Goal: Information Seeking & Learning: Learn about a topic

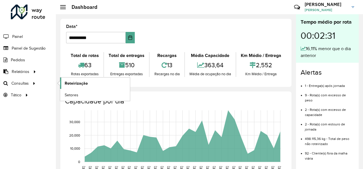
click at [69, 82] on span "Roteirização" at bounding box center [76, 83] width 23 height 6
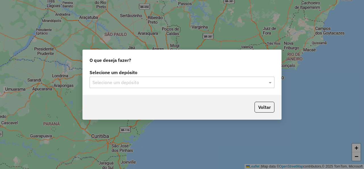
click at [131, 83] on input "text" at bounding box center [176, 82] width 168 height 7
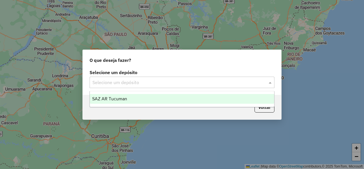
click at [116, 97] on span "SAZ AR Tucuman" at bounding box center [109, 98] width 35 height 5
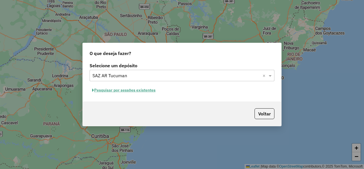
click at [129, 92] on button "Pesquisar por sessões existentes" at bounding box center [124, 90] width 69 height 9
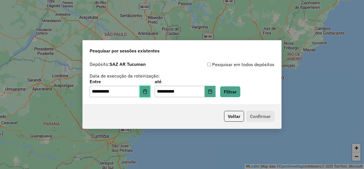
click at [151, 91] on button "Choose Date" at bounding box center [145, 91] width 11 height 11
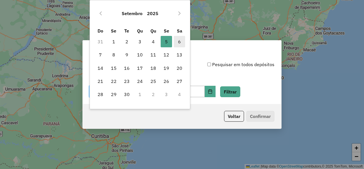
click at [178, 41] on span "6" at bounding box center [179, 41] width 11 height 11
type input "**********"
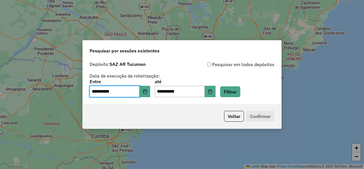
click at [245, 97] on div "**********" at bounding box center [182, 81] width 199 height 45
click at [240, 95] on button "Filtrar" at bounding box center [230, 91] width 20 height 11
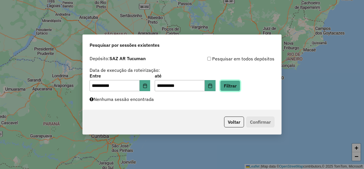
click at [240, 85] on button "Filtrar" at bounding box center [230, 85] width 20 height 11
click at [236, 87] on button "Filtrar" at bounding box center [230, 85] width 20 height 11
click at [240, 85] on button "Filtrar" at bounding box center [230, 85] width 20 height 11
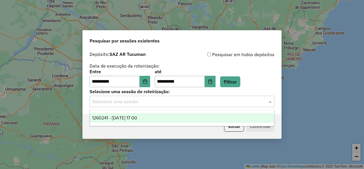
click at [237, 103] on input "text" at bounding box center [176, 101] width 168 height 7
click at [144, 114] on div "1260241 - 06/09/2025 17:00" at bounding box center [182, 118] width 184 height 10
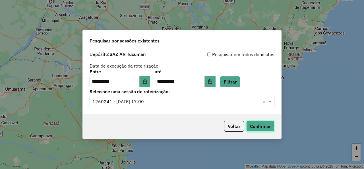
click at [255, 124] on button "Confirmar" at bounding box center [260, 126] width 28 height 11
click at [232, 82] on button "Filtrar" at bounding box center [230, 81] width 20 height 11
click at [273, 100] on span at bounding box center [270, 101] width 7 height 7
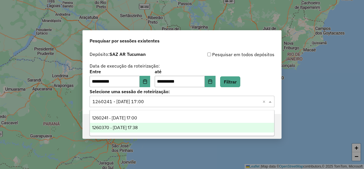
click at [169, 127] on div "1260370 - 06/09/2025 17:38" at bounding box center [182, 128] width 184 height 10
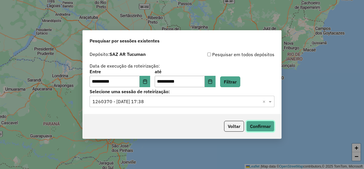
click at [255, 127] on button "Confirmar" at bounding box center [260, 126] width 28 height 11
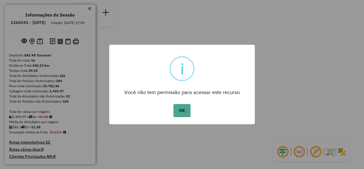
click at [182, 112] on button "OK" at bounding box center [182, 110] width 17 height 13
drag, startPoint x: 177, startPoint y: 111, endPoint x: 179, endPoint y: 109, distance: 3.4
click at [177, 112] on button "OK" at bounding box center [182, 110] width 17 height 13
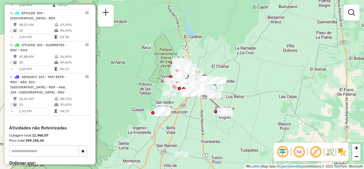
scroll to position [242, 0]
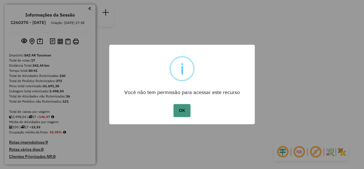
click at [182, 110] on button "OK" at bounding box center [182, 110] width 17 height 13
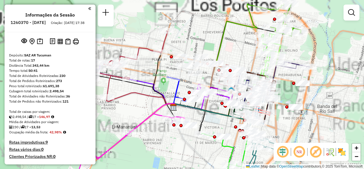
drag, startPoint x: 214, startPoint y: 43, endPoint x: 242, endPoint y: 52, distance: 29.8
click at [242, 53] on div "Janela de atendimento Grade de atendimento Capacidade Transportadoras Veículos …" at bounding box center [182, 84] width 364 height 169
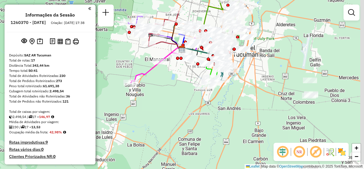
drag, startPoint x: 221, startPoint y: 38, endPoint x: 194, endPoint y: 17, distance: 34.0
click at [195, 13] on div "Janela de atendimento Grade de atendimento Capacidade Transportadoras Veículos …" at bounding box center [182, 84] width 364 height 169
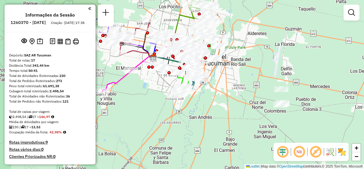
drag, startPoint x: 197, startPoint y: 19, endPoint x: 169, endPoint y: 27, distance: 29.4
click at [169, 27] on div "Janela de atendimento Grade de atendimento Capacidade Transportadoras Veículos …" at bounding box center [182, 84] width 364 height 169
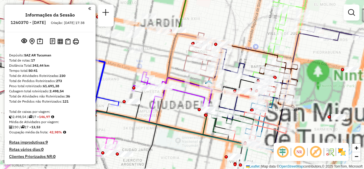
drag, startPoint x: 179, startPoint y: 29, endPoint x: 166, endPoint y: 27, distance: 13.5
click at [168, 27] on icon at bounding box center [143, 49] width 99 height 152
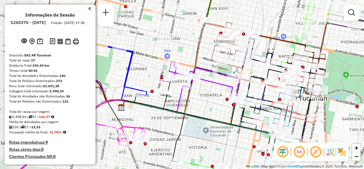
drag, startPoint x: 204, startPoint y: 36, endPoint x: 238, endPoint y: 24, distance: 36.1
click at [238, 24] on div "Janela de atendimento Grade de atendimento Capacidade Transportadoras Veículos …" at bounding box center [182, 84] width 364 height 169
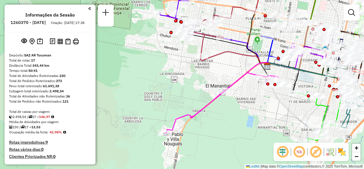
drag, startPoint x: 164, startPoint y: 96, endPoint x: 243, endPoint y: 90, distance: 79.4
click at [246, 92] on div "Janela de atendimento Grade de atendimento Capacidade Transportadoras Veículos …" at bounding box center [182, 84] width 364 height 169
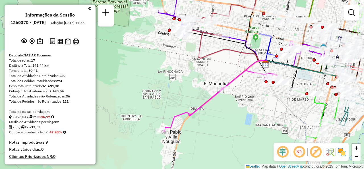
click at [222, 71] on div "Janela de atendimento Grade de atendimento Capacidade Transportadoras Veículos …" at bounding box center [182, 84] width 364 height 169
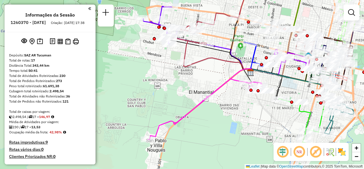
drag, startPoint x: 223, startPoint y: 69, endPoint x: 179, endPoint y: 94, distance: 50.5
click at [179, 94] on div "Janela de atendimento Grade de atendimento Capacidade Transportadoras Veículos …" at bounding box center [182, 84] width 364 height 169
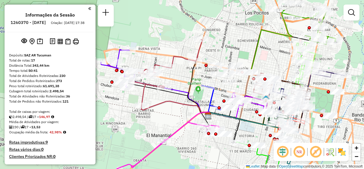
drag, startPoint x: 232, startPoint y: 23, endPoint x: 221, endPoint y: 49, distance: 28.1
click at [221, 49] on div "Janela de atendimento Grade de atendimento Capacidade Transportadoras Veículos …" at bounding box center [182, 84] width 364 height 169
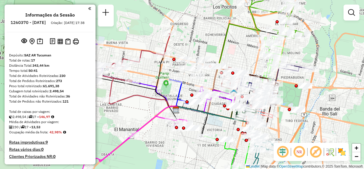
drag, startPoint x: 286, startPoint y: 50, endPoint x: 252, endPoint y: 44, distance: 34.8
click at [252, 44] on div "Janela de atendimento Grade de atendimento Capacidade Transportadoras Veículos …" at bounding box center [182, 84] width 364 height 169
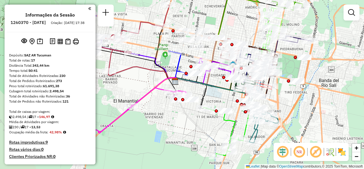
drag, startPoint x: 223, startPoint y: 50, endPoint x: 223, endPoint y: 23, distance: 27.0
click at [223, 23] on icon at bounding box center [217, 27] width 83 height 116
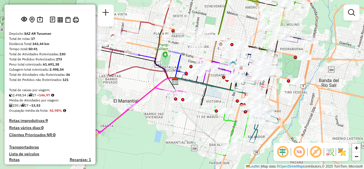
scroll to position [28, 0]
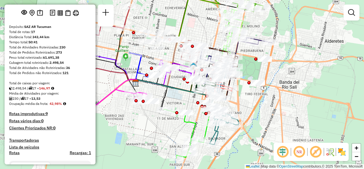
drag, startPoint x: 192, startPoint y: 88, endPoint x: 153, endPoint y: 90, distance: 39.6
click at [153, 90] on div "Janela de atendimento Grade de atendimento Capacidade Transportadoras Veículos …" at bounding box center [182, 84] width 364 height 169
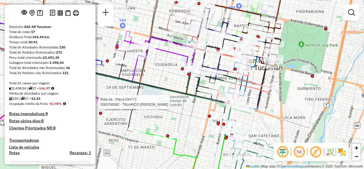
drag, startPoint x: 167, startPoint y: 110, endPoint x: 174, endPoint y: 90, distance: 20.7
click at [174, 89] on div "Rota 16 - Placa IOH771 0000706382 - TALARICO ALBERTO CARLOS ANTONIO Janela de a…" at bounding box center [182, 84] width 364 height 169
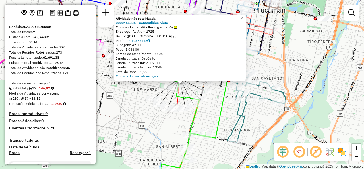
click at [171, 118] on div "Atividade não roteirizada 0000465336 - Comestibles Alem Tipo de cliente: 40 - P…" at bounding box center [182, 84] width 364 height 169
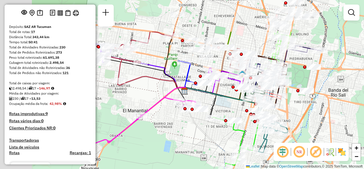
drag, startPoint x: 149, startPoint y: 61, endPoint x: 246, endPoint y: 118, distance: 112.8
click at [243, 120] on div "Janela de atendimento Grade de atendimento Capacidade Transportadoras Veículos …" at bounding box center [182, 84] width 364 height 169
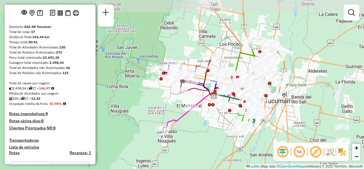
click at [227, 59] on div "Janela de atendimento Grade de atendimento Capacidade Transportadoras Veículos …" at bounding box center [182, 84] width 364 height 169
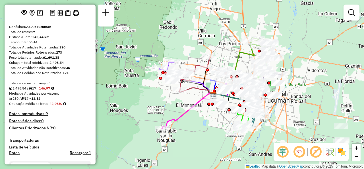
drag, startPoint x: 228, startPoint y: 59, endPoint x: 219, endPoint y: 47, distance: 15.3
click at [219, 47] on div "Janela de atendimento Grade de atendimento Capacidade Transportadoras Veículos …" at bounding box center [182, 84] width 364 height 169
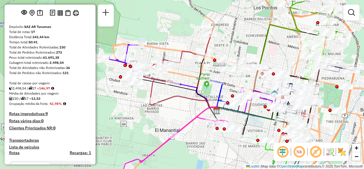
drag, startPoint x: 224, startPoint y: 36, endPoint x: 255, endPoint y: 39, distance: 31.2
click at [256, 42] on div "Janela de atendimento Grade de atendimento Capacidade Transportadoras Veículos …" at bounding box center [182, 84] width 364 height 169
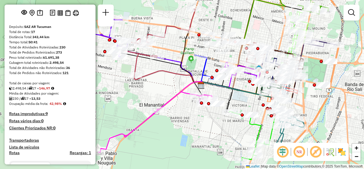
drag, startPoint x: 239, startPoint y: 119, endPoint x: 227, endPoint y: 100, distance: 22.6
click at [227, 100] on icon at bounding box center [217, 97] width 32 height 31
click at [166, 86] on div "Janela de atendimento Grade de atendimento Capacidade Transportadoras Veículos …" at bounding box center [182, 84] width 364 height 169
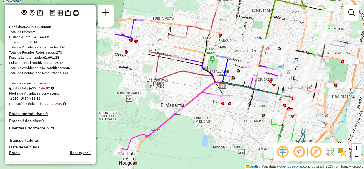
drag, startPoint x: 158, startPoint y: 86, endPoint x: 179, endPoint y: 86, distance: 21.1
click at [179, 86] on div "Janela de atendimento Grade de atendimento Capacidade Transportadoras Veículos …" at bounding box center [182, 84] width 364 height 169
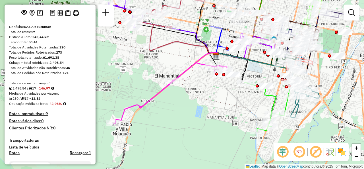
drag, startPoint x: 201, startPoint y: 120, endPoint x: 193, endPoint y: 82, distance: 38.7
click at [193, 83] on div "Janela de atendimento Grade de atendimento Capacidade Transportadoras Veículos …" at bounding box center [182, 84] width 364 height 169
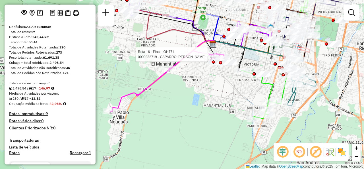
select select "**********"
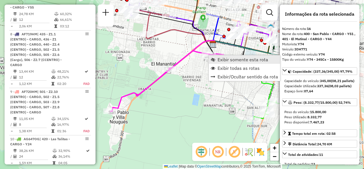
click at [220, 59] on span "Exibir somente esta rota" at bounding box center [243, 59] width 51 height 5
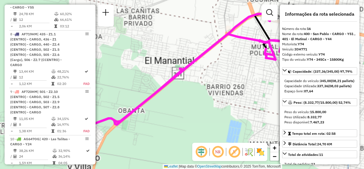
scroll to position [807, 0]
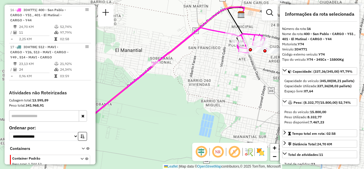
drag, startPoint x: 212, startPoint y: 81, endPoint x: 184, endPoint y: 74, distance: 29.6
click at [184, 74] on div "Janela de atendimento Grade de atendimento Capacidade Transportadoras Veículos …" at bounding box center [182, 84] width 364 height 169
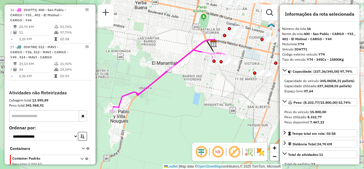
click at [195, 81] on div "Janela de atendimento Grade de atendimento Capacidade Transportadoras Veículos …" at bounding box center [182, 84] width 364 height 169
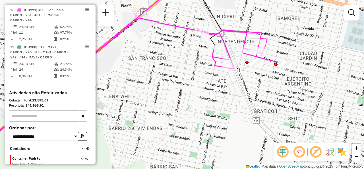
drag, startPoint x: 213, startPoint y: 57, endPoint x: 202, endPoint y: 66, distance: 13.9
click at [202, 66] on div "Janela de atendimento Grade de atendimento Capacidade Transportadoras Veículos …" at bounding box center [182, 84] width 364 height 169
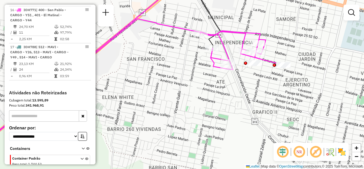
drag, startPoint x: 196, startPoint y: 79, endPoint x: 196, endPoint y: 117, distance: 37.6
click at [196, 117] on div "Janela de atendimento Grade de atendimento Capacidade Transportadoras Veículos …" at bounding box center [182, 84] width 364 height 169
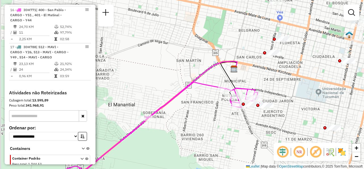
drag, startPoint x: 193, startPoint y: 114, endPoint x: 225, endPoint y: 104, distance: 33.7
click at [225, 106] on div "Janela de atendimento Grade de atendimento Capacidade Transportadoras Veículos …" at bounding box center [182, 84] width 364 height 169
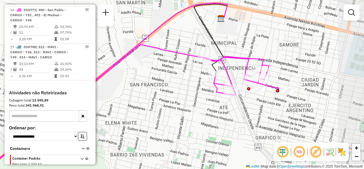
drag, startPoint x: 234, startPoint y: 107, endPoint x: 222, endPoint y: 106, distance: 12.5
click at [222, 106] on div "Janela de atendimento Grade de atendimento Capacidade Transportadoras Veículos …" at bounding box center [182, 84] width 364 height 169
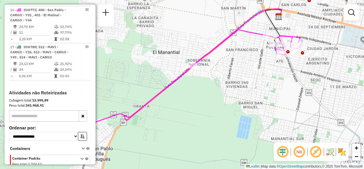
drag, startPoint x: 211, startPoint y: 109, endPoint x: 269, endPoint y: 63, distance: 73.7
click at [269, 63] on div "Janela de atendimento Grade de atendimento Capacidade Transportadoras Veículos …" at bounding box center [182, 84] width 364 height 169
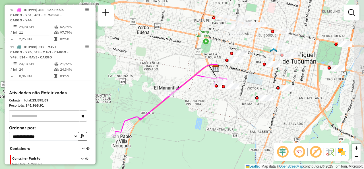
drag, startPoint x: 280, startPoint y: 77, endPoint x: 227, endPoint y: 101, distance: 57.7
click at [221, 104] on div "Janela de atendimento Grade de atendimento Capacidade Transportadoras Veículos …" at bounding box center [182, 84] width 364 height 169
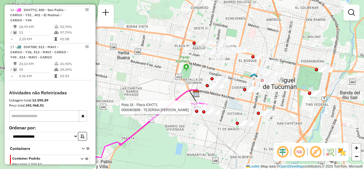
select select "**********"
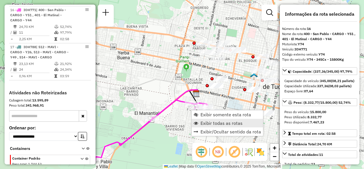
click at [203, 121] on span "Exibir todas as rotas" at bounding box center [222, 123] width 42 height 5
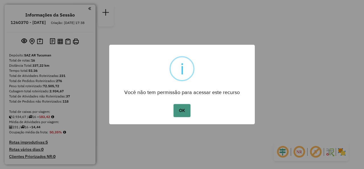
click at [183, 107] on button "OK" at bounding box center [182, 110] width 17 height 13
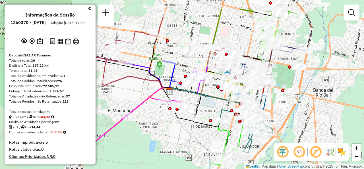
drag, startPoint x: 193, startPoint y: 68, endPoint x: 185, endPoint y: 93, distance: 26.4
click at [185, 93] on icon at bounding box center [209, 105] width 79 height 34
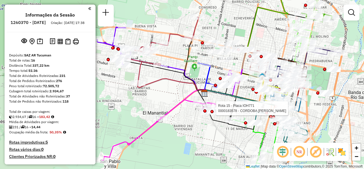
drag, startPoint x: 214, startPoint y: 96, endPoint x: 247, endPoint y: 97, distance: 33.0
click at [247, 97] on icon at bounding box center [244, 107] width 79 height 34
click at [237, 30] on div "Rota 15 - Placa IOH771 0000183578 - CORDOBA JUAN ANTONIO Rota 10 - Placa AG870S…" at bounding box center [182, 84] width 364 height 169
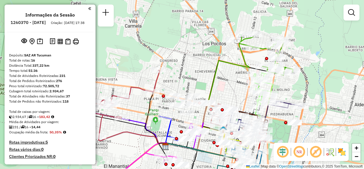
drag, startPoint x: 244, startPoint y: 25, endPoint x: 204, endPoint y: 78, distance: 65.7
click at [204, 78] on div "Janela de atendimento Grade de atendimento Capacidade Transportadoras Veículos …" at bounding box center [182, 84] width 364 height 169
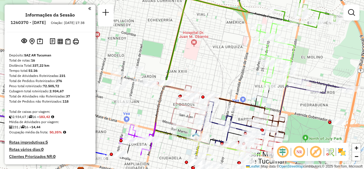
drag, startPoint x: 221, startPoint y: 87, endPoint x: 253, endPoint y: 49, distance: 49.0
click at [253, 49] on div "Janela de atendimento Grade de atendimento Capacidade Transportadoras Veículos …" at bounding box center [182, 84] width 364 height 169
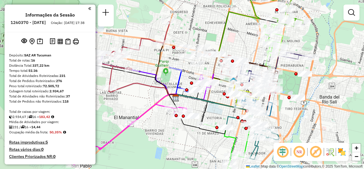
drag, startPoint x: 241, startPoint y: 55, endPoint x: 247, endPoint y: 45, distance: 11.4
click at [247, 45] on div "Janela de atendimento Grade de atendimento Capacidade Transportadoras Veículos …" at bounding box center [182, 84] width 364 height 169
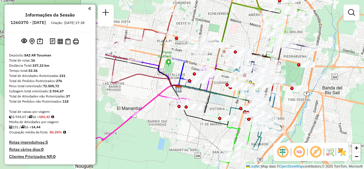
click at [253, 38] on div "Janela de atendimento Grade de atendimento Capacidade Transportadoras Veículos …" at bounding box center [182, 84] width 364 height 169
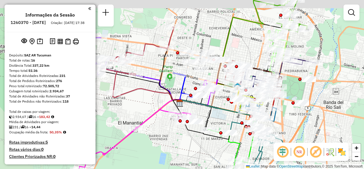
drag, startPoint x: 257, startPoint y: 29, endPoint x: 259, endPoint y: 45, distance: 15.5
click at [259, 45] on div "Janela de atendimento Grade de atendimento Capacidade Transportadoras Veículos …" at bounding box center [182, 84] width 364 height 169
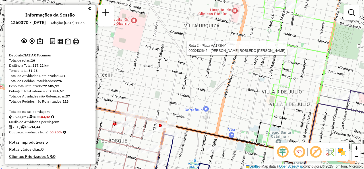
select select "**********"
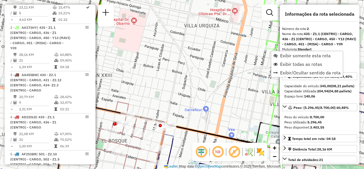
scroll to position [239, 0]
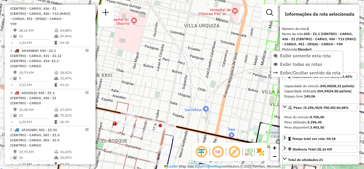
click at [237, 51] on div "Janela de atendimento Grade de atendimento Capacidade Transportadoras Veículos …" at bounding box center [182, 84] width 364 height 169
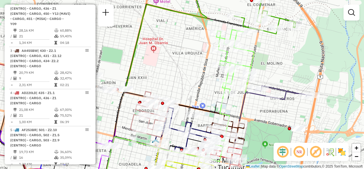
drag, startPoint x: 247, startPoint y: 65, endPoint x: 206, endPoint y: 81, distance: 44.1
click at [206, 81] on div "Janela de atendimento Grade de atendimento Capacidade Transportadoras Veículos …" at bounding box center [182, 84] width 364 height 169
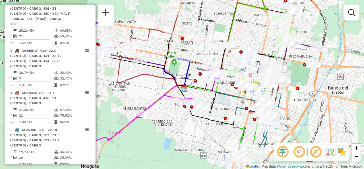
drag, startPoint x: 177, startPoint y: 82, endPoint x: 258, endPoint y: 47, distance: 87.7
click at [258, 47] on div "Janela de atendimento Grade de atendimento Capacidade Transportadoras Veículos …" at bounding box center [182, 84] width 364 height 169
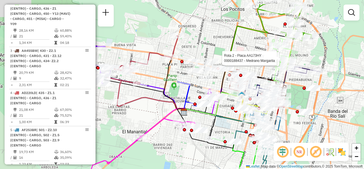
drag, startPoint x: 179, startPoint y: 118, endPoint x: 173, endPoint y: 137, distance: 20.2
click at [174, 141] on div "Rota 2 - Placa AA173HY 0000707603 - Baeza Ana Maria Rota 2 - Placa AA173HY 0000…" at bounding box center [182, 84] width 364 height 169
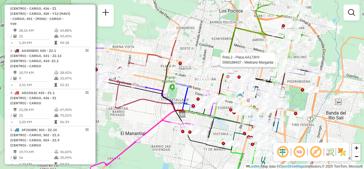
click at [204, 54] on div "Rota 2 - Placa AA173HY 0000707603 - Baeza Ana Maria Rota 2 - Placa AA173HY 0000…" at bounding box center [182, 84] width 364 height 169
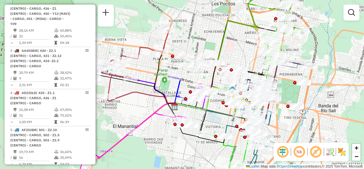
drag, startPoint x: 205, startPoint y: 45, endPoint x: 197, endPoint y: 33, distance: 14.5
click at [197, 33] on div "Janela de atendimento Grade de atendimento Capacidade Transportadoras Veículos …" at bounding box center [182, 84] width 364 height 169
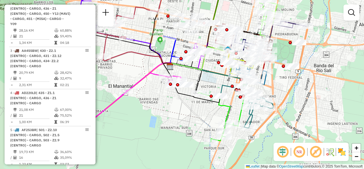
drag, startPoint x: 137, startPoint y: 100, endPoint x: 131, endPoint y: 60, distance: 39.9
click at [131, 60] on div "Janela de atendimento Grade de atendimento Capacidade Transportadoras Veículos …" at bounding box center [182, 84] width 364 height 169
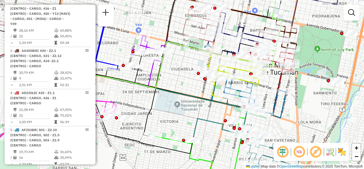
drag, startPoint x: 211, startPoint y: 69, endPoint x: 180, endPoint y: 69, distance: 31.6
click at [180, 69] on div "Janela de atendimento Grade de atendimento Capacidade Transportadoras Veículos …" at bounding box center [182, 84] width 364 height 169
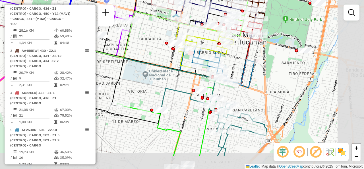
drag, startPoint x: 223, startPoint y: 102, endPoint x: 194, endPoint y: 78, distance: 38.0
click at [193, 74] on icon at bounding box center [140, 78] width 158 height 67
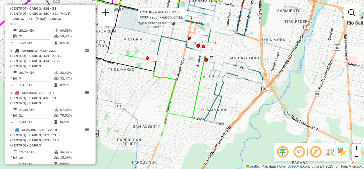
drag, startPoint x: 202, startPoint y: 129, endPoint x: 216, endPoint y: 68, distance: 62.1
click at [208, 72] on icon at bounding box center [163, 86] width 100 height 102
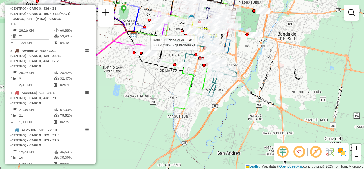
click at [177, 81] on div "Rota 10 - Placa AG870SB 0000472057 - gastronomika Janela de atendimento Grade d…" at bounding box center [182, 84] width 364 height 169
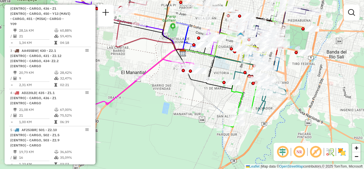
drag, startPoint x: 172, startPoint y: 77, endPoint x: 221, endPoint y: 95, distance: 52.4
click at [221, 95] on div "Janela de atendimento Grade de atendimento Capacidade Transportadoras Veículos …" at bounding box center [182, 84] width 364 height 169
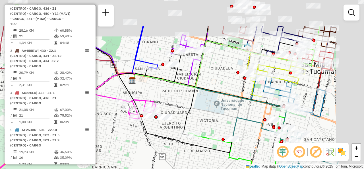
drag, startPoint x: 241, startPoint y: 54, endPoint x: 162, endPoint y: 106, distance: 94.9
click at [162, 106] on div "Janela de atendimento Grade de atendimento Capacidade Transportadoras Veículos …" at bounding box center [182, 84] width 364 height 169
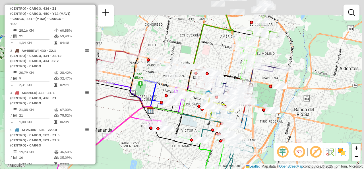
drag, startPoint x: 244, startPoint y: 37, endPoint x: 242, endPoint y: 40, distance: 3.3
click at [209, 92] on div "Janela de atendimento Grade de atendimento Capacidade Transportadoras Veículos …" at bounding box center [182, 84] width 364 height 169
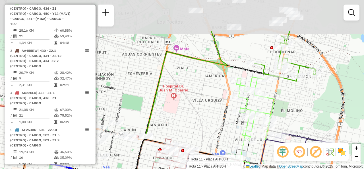
drag, startPoint x: 198, startPoint y: 64, endPoint x: 209, endPoint y: 106, distance: 43.6
click at [208, 111] on div "Rota 11 - Placa AH430HT 0000425460 - MARTIN FRANCISCO Rota 11 - Placa AH430HT 0…" at bounding box center [182, 84] width 364 height 169
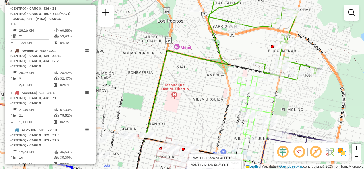
click at [203, 102] on div "Rota 11 - Placa AH430HT 0000425460 - MARTIN FRANCISCO Rota 11 - Placa AH430HT 0…" at bounding box center [182, 84] width 364 height 169
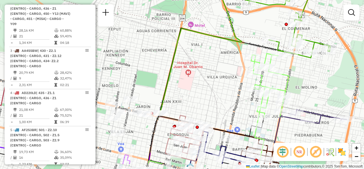
drag, startPoint x: 196, startPoint y: 80, endPoint x: 266, endPoint y: 23, distance: 89.9
click at [264, 25] on div "Janela de atendimento Grade de atendimento Capacidade Transportadoras Veículos …" at bounding box center [182, 84] width 364 height 169
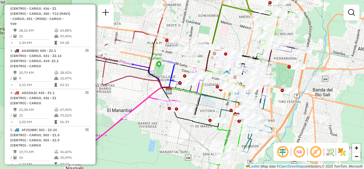
drag, startPoint x: 252, startPoint y: 52, endPoint x: 227, endPoint y: 34, distance: 30.4
click at [229, 34] on div "Janela de atendimento Grade de atendimento Capacidade Transportadoras Veículos …" at bounding box center [182, 84] width 364 height 169
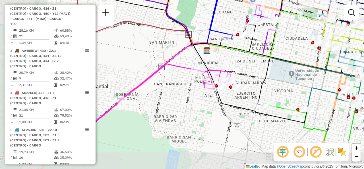
drag, startPoint x: 177, startPoint y: 93, endPoint x: 250, endPoint y: 45, distance: 87.4
click at [252, 48] on icon at bounding box center [231, 38] width 49 height 28
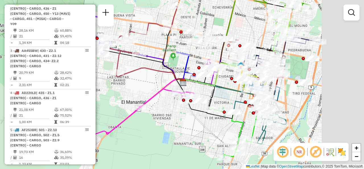
drag, startPoint x: 271, startPoint y: 64, endPoint x: 223, endPoint y: 81, distance: 51.2
click at [223, 81] on div "Janela de atendimento Grade de atendimento Capacidade Transportadoras Veículos …" at bounding box center [182, 84] width 364 height 169
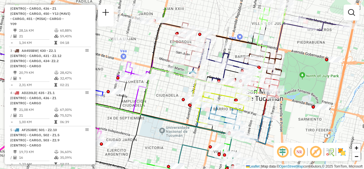
drag, startPoint x: 298, startPoint y: 90, endPoint x: 253, endPoint y: 114, distance: 51.4
click at [253, 114] on div "Janela de atendimento Grade de atendimento Capacidade Transportadoras Veículos …" at bounding box center [182, 84] width 364 height 169
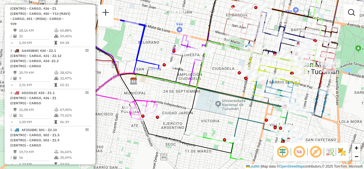
drag, startPoint x: 178, startPoint y: 86, endPoint x: 235, endPoint y: 59, distance: 62.4
click at [235, 59] on div "Janela de atendimento Grade de atendimento Capacidade Transportadoras Veículos …" at bounding box center [182, 84] width 364 height 169
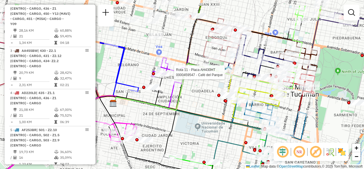
drag, startPoint x: 221, startPoint y: 59, endPoint x: 198, endPoint y: 68, distance: 24.3
click at [200, 83] on div "Rota 11 - Placa AH430HT 0000459547 - Café del Parque Janela de atendimento Grad…" at bounding box center [182, 84] width 364 height 169
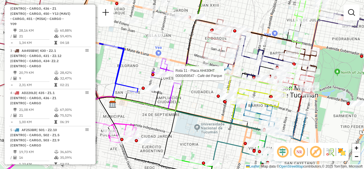
click at [195, 41] on div "Rota 11 - Placa AH430HT 0000459547 - Café del Parque Janela de atendimento Grad…" at bounding box center [182, 84] width 364 height 169
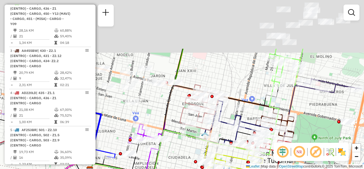
drag, startPoint x: 199, startPoint y: 36, endPoint x: 177, endPoint y: 122, distance: 88.7
click at [175, 121] on div "Janela de atendimento Grade de atendimento Capacidade Transportadoras Veículos …" at bounding box center [182, 84] width 364 height 169
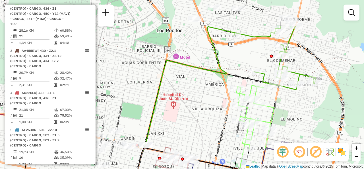
drag, startPoint x: 243, startPoint y: 77, endPoint x: 211, endPoint y: 114, distance: 49.2
click at [211, 114] on div "Janela de atendimento Grade de atendimento Capacidade Transportadoras Veículos …" at bounding box center [182, 84] width 364 height 169
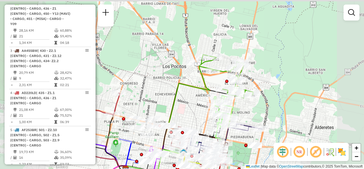
drag, startPoint x: 165, startPoint y: 107, endPoint x: 190, endPoint y: 58, distance: 55.1
click at [190, 62] on icon at bounding box center [167, 115] width 83 height 116
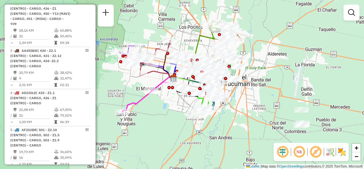
drag, startPoint x: 179, startPoint y: 62, endPoint x: 189, endPoint y: 42, distance: 21.9
click at [189, 42] on div "Janela de atendimento Grade de atendimento Capacidade Transportadoras Veículos …" at bounding box center [182, 84] width 364 height 169
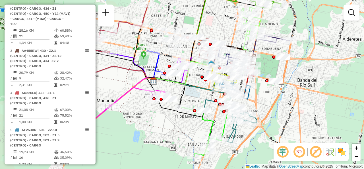
drag, startPoint x: 213, startPoint y: 56, endPoint x: 209, endPoint y: 30, distance: 27.1
click at [209, 30] on div "Janela de atendimento Grade de atendimento Capacidade Transportadoras Veículos …" at bounding box center [182, 84] width 364 height 169
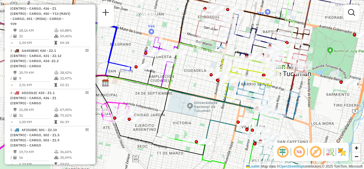
click at [201, 63] on div "Janela de atendimento Grade de atendimento Capacidade Transportadoras Veículos …" at bounding box center [182, 84] width 364 height 169
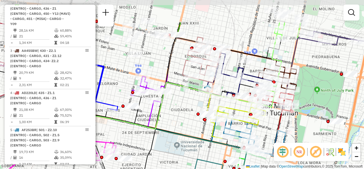
drag, startPoint x: 205, startPoint y: 70, endPoint x: 184, endPoint y: 142, distance: 75.4
click at [185, 142] on div "Janela de atendimento Grade de atendimento Capacidade Transportadoras Veículos …" at bounding box center [182, 84] width 364 height 169
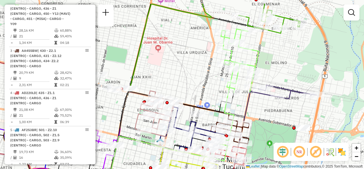
drag, startPoint x: 236, startPoint y: 59, endPoint x: 195, endPoint y: 72, distance: 42.8
click at [195, 72] on div "Janela de atendimento Grade de atendimento Capacidade Transportadoras Veículos …" at bounding box center [182, 84] width 364 height 169
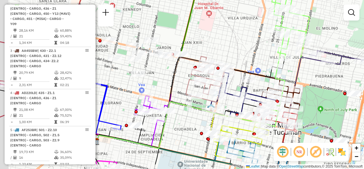
drag, startPoint x: 190, startPoint y: 73, endPoint x: 236, endPoint y: 42, distance: 54.6
click at [235, 43] on div "Janela de atendimento Grade de atendimento Capacidade Transportadoras Veículos …" at bounding box center [182, 84] width 364 height 169
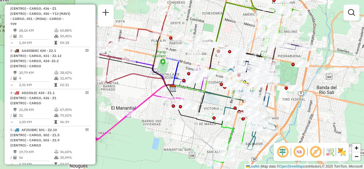
click at [234, 36] on div "Janela de atendimento Grade de atendimento Capacidade Transportadoras Veículos …" at bounding box center [182, 84] width 364 height 169
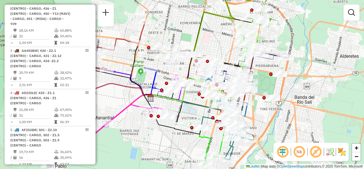
drag, startPoint x: 250, startPoint y: 39, endPoint x: 229, endPoint y: 39, distance: 20.8
click at [229, 39] on div "Janela de atendimento Grade de atendimento Capacidade Transportadoras Veículos …" at bounding box center [182, 84] width 364 height 169
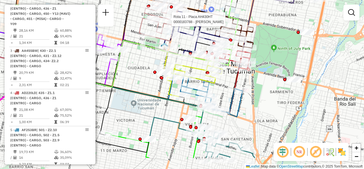
drag, startPoint x: 266, startPoint y: 70, endPoint x: 279, endPoint y: 39, distance: 33.2
click at [278, 40] on div "Rota 11 - Placa AH430HT 0000183788 - Huerta Silvia Nancy Janela de atendimento …" at bounding box center [182, 84] width 364 height 169
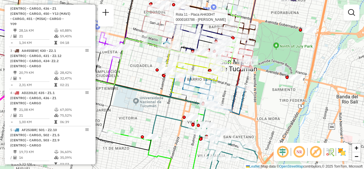
click at [275, 44] on div "Rota 11 - Placa AH430HT 0000183788 - Huerta Silvia Nancy Janela de atendimento …" at bounding box center [182, 84] width 364 height 169
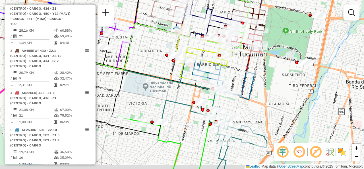
drag, startPoint x: 276, startPoint y: 42, endPoint x: 281, endPoint y: 33, distance: 9.7
click at [281, 33] on div "Janela de atendimento Grade de atendimento Capacidade Transportadoras Veículos …" at bounding box center [182, 84] width 364 height 169
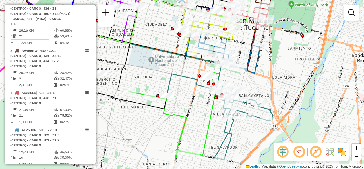
drag, startPoint x: 274, startPoint y: 86, endPoint x: 285, endPoint y: 55, distance: 32.1
click at [283, 58] on div "Janela de atendimento Grade de atendimento Capacidade Transportadoras Veículos …" at bounding box center [182, 84] width 364 height 169
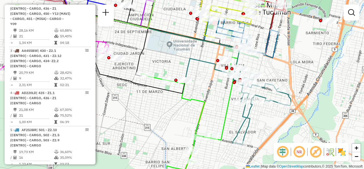
drag, startPoint x: 268, startPoint y: 82, endPoint x: 283, endPoint y: 68, distance: 20.9
click at [283, 68] on div "Janela de atendimento Grade de atendimento Capacidade Transportadoras Veículos …" at bounding box center [182, 84] width 364 height 169
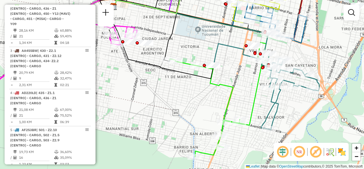
drag, startPoint x: 216, startPoint y: 104, endPoint x: 240, endPoint y: 90, distance: 28.4
click at [244, 93] on div "Janela de atendimento Grade de atendimento Capacidade Transportadoras Veículos …" at bounding box center [182, 84] width 364 height 169
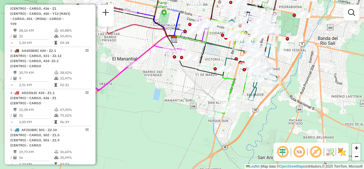
click at [242, 80] on div "Janela de atendimento Grade de atendimento Capacidade Transportadoras Veículos …" at bounding box center [182, 84] width 364 height 169
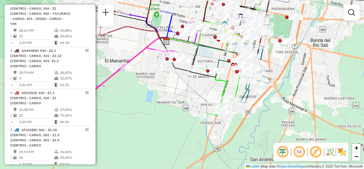
drag, startPoint x: 242, startPoint y: 80, endPoint x: 208, endPoint y: 88, distance: 34.4
click at [208, 88] on div "Janela de atendimento Grade de atendimento Capacidade Transportadoras Veículos …" at bounding box center [182, 84] width 364 height 169
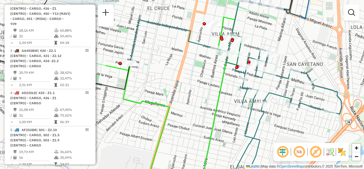
drag, startPoint x: 272, startPoint y: 32, endPoint x: 279, endPoint y: 36, distance: 8.1
click at [279, 36] on div "Janela de atendimento Grade de atendimento Capacidade Transportadoras Veículos …" at bounding box center [182, 84] width 364 height 169
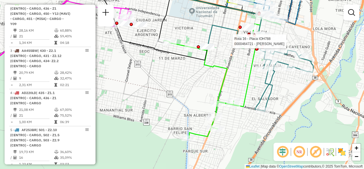
click at [237, 67] on div "Rota 16 - Placa IOH788 0000464721 - Barros Mario Janela de atendimento Grade de…" at bounding box center [182, 84] width 364 height 169
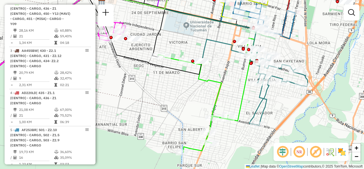
drag, startPoint x: 243, startPoint y: 59, endPoint x: 235, endPoint y: 77, distance: 19.4
click at [236, 77] on div "Janela de atendimento Grade de atendimento Capacidade Transportadoras Veículos …" at bounding box center [182, 84] width 364 height 169
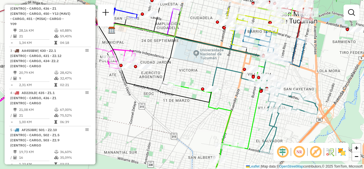
drag, startPoint x: 190, startPoint y: 39, endPoint x: 198, endPoint y: 60, distance: 23.1
click at [200, 62] on div "Janela de atendimento Grade de atendimento Capacidade Transportadoras Veículos …" at bounding box center [182, 84] width 364 height 169
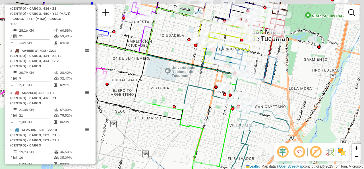
drag, startPoint x: 204, startPoint y: 55, endPoint x: 171, endPoint y: 76, distance: 39.8
click at [171, 76] on div "Janela de atendimento Grade de atendimento Capacidade Transportadoras Veículos …" at bounding box center [182, 84] width 364 height 169
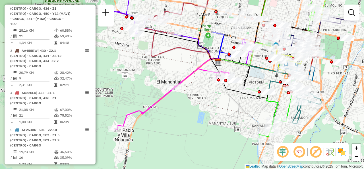
drag, startPoint x: 191, startPoint y: 92, endPoint x: 267, endPoint y: 83, distance: 76.2
click at [269, 83] on icon at bounding box center [295, 102] width 53 height 43
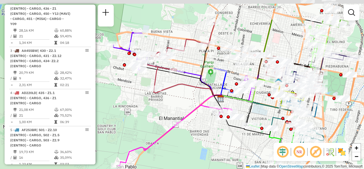
drag, startPoint x: 197, startPoint y: 57, endPoint x: 201, endPoint y: 97, distance: 39.8
click at [201, 97] on div "Janela de atendimento Grade de atendimento Capacidade Transportadoras Veículos …" at bounding box center [182, 84] width 364 height 169
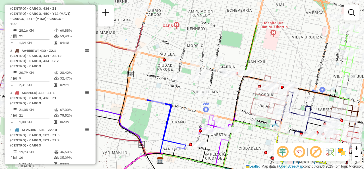
drag, startPoint x: 274, startPoint y: 63, endPoint x: 225, endPoint y: 97, distance: 60.1
click at [225, 104] on div "Janela de atendimento Grade de atendimento Capacidade Transportadoras Veículos …" at bounding box center [182, 84] width 364 height 169
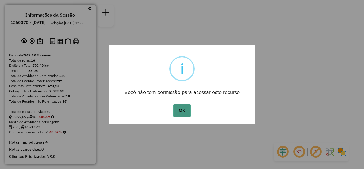
click at [181, 109] on button "OK" at bounding box center [182, 110] width 17 height 13
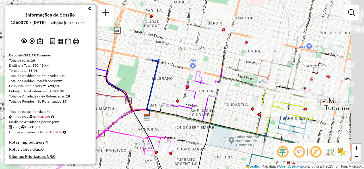
drag, startPoint x: 243, startPoint y: 44, endPoint x: 147, endPoint y: 144, distance: 139.1
click at [145, 141] on div "Janela de atendimento Grade de atendimento Capacidade Transportadoras Veículos …" at bounding box center [182, 84] width 364 height 169
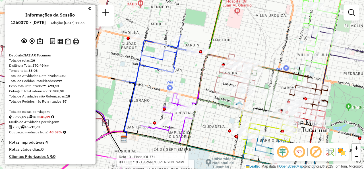
drag, startPoint x: 228, startPoint y: 125, endPoint x: 201, endPoint y: 133, distance: 28.3
click at [201, 133] on div "Rota 13 - Placa IOH771 0000403899 - TEJERINA [PERSON_NAME] 13 - Placa IOH771 00…" at bounding box center [182, 84] width 364 height 169
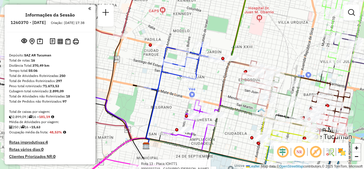
click at [299, 65] on div "Rota 13 - Placa IOH771 0000403899 - TEJERINA [PERSON_NAME] 13 - Placa IOH771 00…" at bounding box center [182, 84] width 364 height 169
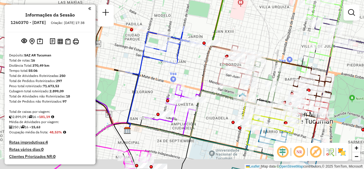
drag, startPoint x: 282, startPoint y: 59, endPoint x: 238, endPoint y: 29, distance: 54.2
click at [238, 29] on div "Janela de atendimento Grade de atendimento Capacidade Transportadoras Veículos …" at bounding box center [182, 84] width 364 height 169
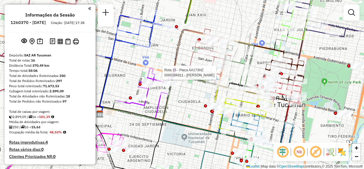
select select "**********"
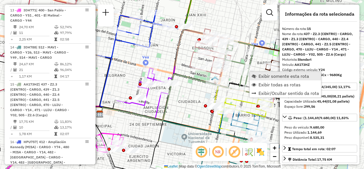
click at [255, 74] on span "Exibir somente esta rota" at bounding box center [254, 76] width 5 height 5
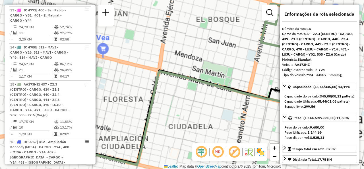
scroll to position [745, 0]
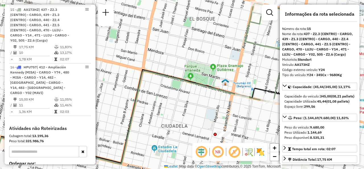
drag, startPoint x: 238, startPoint y: 77, endPoint x: 172, endPoint y: 62, distance: 67.5
click at [176, 64] on div "Janela de atendimento Grade de atendimento Capacidade Transportadoras Veículos …" at bounding box center [182, 84] width 364 height 169
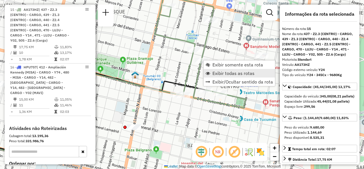
click at [211, 70] on link "Exibir todas as rotas" at bounding box center [239, 73] width 71 height 9
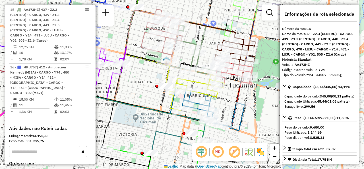
drag, startPoint x: 213, startPoint y: 56, endPoint x: 183, endPoint y: 49, distance: 31.4
click at [183, 49] on div "Rota 15 - Placa AA173HZ 0000184311 - GONZALEZ GUILLERMO DEL VALLE Janela de ate…" at bounding box center [182, 84] width 364 height 169
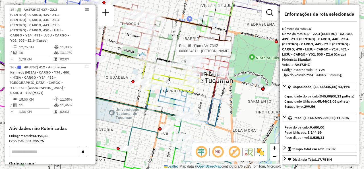
click at [251, 63] on div "Rota 15 - Placa AA173HZ 0000184311 - GONZALEZ GUILLERMO DEL VALLE Janela de ate…" at bounding box center [182, 84] width 364 height 169
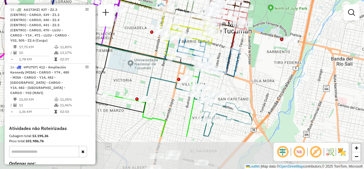
drag, startPoint x: 237, startPoint y: 78, endPoint x: 254, endPoint y: 28, distance: 52.8
click at [254, 28] on div "Janela de atendimento Grade de atendimento Capacidade Transportadoras Veículos …" at bounding box center [182, 84] width 364 height 169
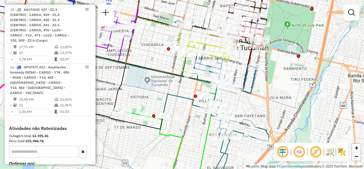
drag, startPoint x: 135, startPoint y: 37, endPoint x: 193, endPoint y: 78, distance: 70.4
click at [192, 78] on div "Janela de atendimento Grade de atendimento Capacidade Transportadoras Veículos …" at bounding box center [182, 84] width 364 height 169
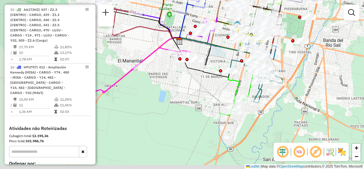
drag, startPoint x: 203, startPoint y: 79, endPoint x: 219, endPoint y: 57, distance: 27.1
click at [219, 57] on div "Janela de atendimento Grade de atendimento Capacidade Transportadoras Veículos …" at bounding box center [182, 84] width 364 height 169
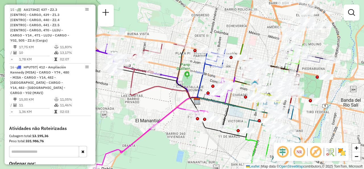
drag, startPoint x: 160, startPoint y: 103, endPoint x: 174, endPoint y: 148, distance: 47.2
click at [174, 148] on div "Janela de atendimento Grade de atendimento Capacidade Transportadoras Veículos …" at bounding box center [182, 84] width 364 height 169
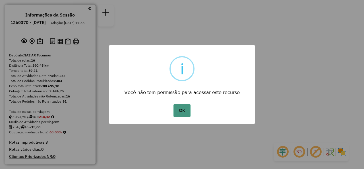
click at [186, 112] on button "OK" at bounding box center [182, 110] width 17 height 13
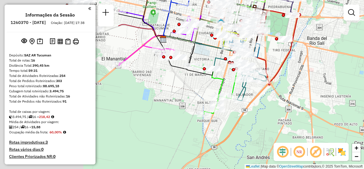
drag, startPoint x: 195, startPoint y: 79, endPoint x: 326, endPoint y: 64, distance: 132.3
click at [339, 66] on div "Janela de atendimento Grade de atendimento Capacidade Transportadoras Veículos …" at bounding box center [182, 84] width 364 height 169
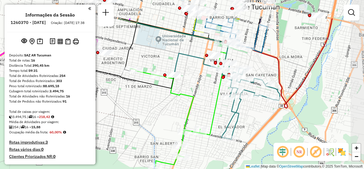
drag, startPoint x: 217, startPoint y: 66, endPoint x: 203, endPoint y: 102, distance: 38.0
click at [203, 102] on div "Janela de atendimento Grade de atendimento Capacidade Transportadoras Veículos …" at bounding box center [182, 84] width 364 height 169
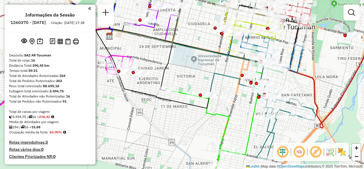
drag, startPoint x: 173, startPoint y: 81, endPoint x: 242, endPoint y: 109, distance: 74.3
click at [210, 108] on icon at bounding box center [153, 68] width 114 height 79
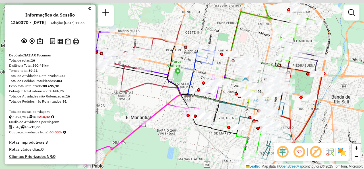
drag, startPoint x: 220, startPoint y: 78, endPoint x: 221, endPoint y: 105, distance: 26.8
click at [221, 105] on icon at bounding box center [227, 111] width 79 height 34
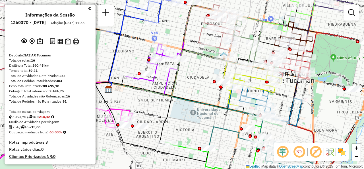
drag, startPoint x: 253, startPoint y: 85, endPoint x: 206, endPoint y: 76, distance: 47.8
click at [206, 76] on div "Janela de atendimento Grade de atendimento Capacidade Transportadoras Veículos …" at bounding box center [182, 84] width 364 height 169
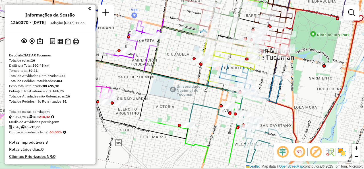
drag, startPoint x: 206, startPoint y: 89, endPoint x: 185, endPoint y: 56, distance: 38.4
click at [184, 58] on div "Janela de atendimento Grade de atendimento Capacidade Transportadoras Veículos …" at bounding box center [182, 84] width 364 height 169
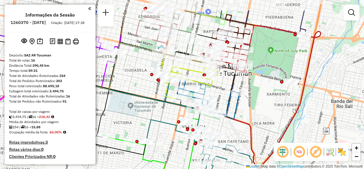
drag, startPoint x: 203, startPoint y: 105, endPoint x: 186, endPoint y: 142, distance: 41.0
click at [184, 145] on div "Janela de atendimento Grade de atendimento Capacidade Transportadoras Veículos …" at bounding box center [182, 84] width 364 height 169
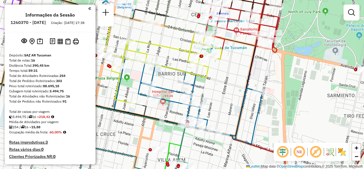
drag, startPoint x: 210, startPoint y: 105, endPoint x: 218, endPoint y: 96, distance: 12.1
click at [218, 96] on div "Janela de atendimento Grade de atendimento Capacidade Transportadoras Veículos …" at bounding box center [182, 84] width 364 height 169
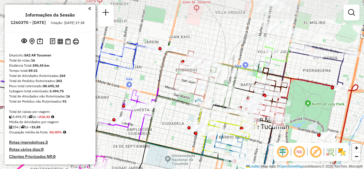
drag, startPoint x: 191, startPoint y: 58, endPoint x: 227, endPoint y: 118, distance: 69.7
click at [227, 118] on div "Janela de atendimento Grade de atendimento Capacidade Transportadoras Veículos …" at bounding box center [182, 84] width 364 height 169
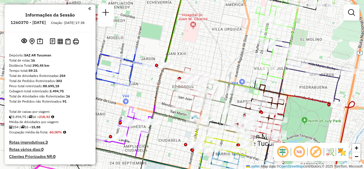
drag, startPoint x: 230, startPoint y: 42, endPoint x: 226, endPoint y: 55, distance: 13.3
click at [226, 55] on div "Janela de atendimento Grade de atendimento Capacidade Transportadoras Veículos …" at bounding box center [182, 84] width 364 height 169
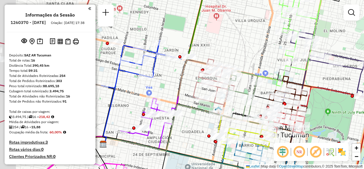
drag, startPoint x: 189, startPoint y: 54, endPoint x: 225, endPoint y: 52, distance: 35.6
click at [225, 52] on div "Janela de atendimento Grade de atendimento Capacidade Transportadoras Veículos …" at bounding box center [182, 84] width 364 height 169
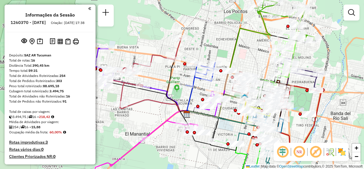
drag, startPoint x: 210, startPoint y: 29, endPoint x: 218, endPoint y: 44, distance: 17.1
click at [218, 44] on div "Janela de atendimento Grade de atendimento Capacidade Transportadoras Veículos …" at bounding box center [182, 84] width 364 height 169
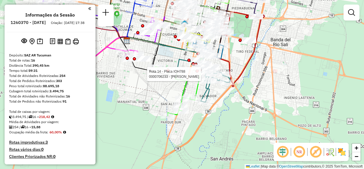
select select "**********"
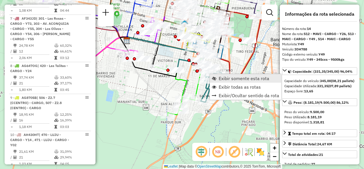
click at [222, 79] on span "Exibir somente esta rota" at bounding box center [244, 78] width 51 height 5
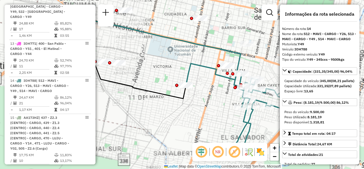
scroll to position [708, 0]
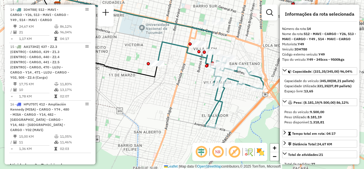
drag, startPoint x: 210, startPoint y: 77, endPoint x: 193, endPoint y: 60, distance: 23.3
click at [193, 60] on div "Janela de atendimento Grade de atendimento Capacidade Transportadoras Veículos …" at bounding box center [182, 84] width 364 height 169
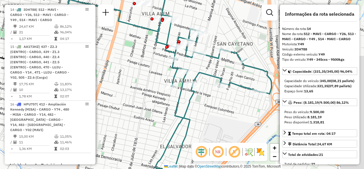
drag, startPoint x: 238, startPoint y: 73, endPoint x: 221, endPoint y: 58, distance: 22.8
click at [222, 60] on div "Janela de atendimento Grade de atendimento Capacidade Transportadoras Veículos …" at bounding box center [182, 84] width 364 height 169
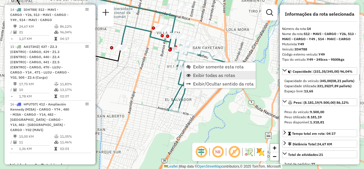
click at [192, 74] on link "Exibir todas as rotas" at bounding box center [219, 75] width 71 height 9
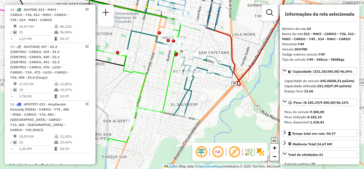
drag, startPoint x: 151, startPoint y: 59, endPoint x: 170, endPoint y: 74, distance: 24.3
click at [170, 74] on div "Janela de atendimento Grade de atendimento Capacidade Transportadoras Veículos …" at bounding box center [182, 84] width 364 height 169
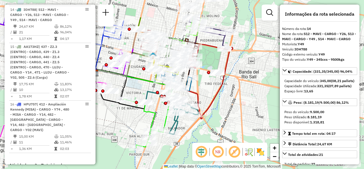
drag, startPoint x: 166, startPoint y: 71, endPoint x: 158, endPoint y: 106, distance: 35.2
click at [158, 106] on div "Janela de atendimento Grade de atendimento Capacidade Transportadoras Veículos …" at bounding box center [182, 84] width 364 height 169
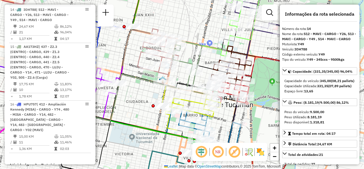
drag, startPoint x: 167, startPoint y: 15, endPoint x: 188, endPoint y: 43, distance: 34.4
click at [187, 42] on div "Janela de atendimento Grade de atendimento Capacidade Transportadoras Veículos …" at bounding box center [182, 84] width 364 height 169
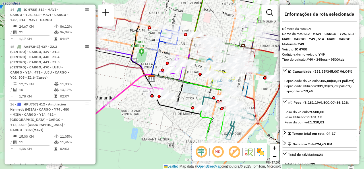
drag, startPoint x: 185, startPoint y: 42, endPoint x: 214, endPoint y: 31, distance: 31.0
click at [214, 31] on div "Janela de atendimento Grade de atendimento Capacidade Transportadoras Veículos …" at bounding box center [182, 84] width 364 height 169
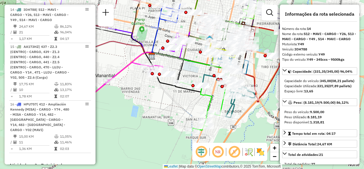
drag, startPoint x: 129, startPoint y: 73, endPoint x: 129, endPoint y: 42, distance: 31.3
click at [128, 44] on div "Janela de atendimento Grade de atendimento Capacidade Transportadoras Veículos …" at bounding box center [182, 84] width 364 height 169
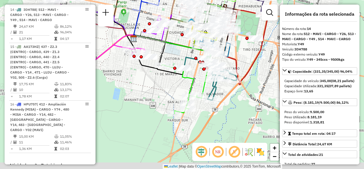
drag, startPoint x: 193, startPoint y: 98, endPoint x: 163, endPoint y: 85, distance: 32.1
click at [163, 85] on div "Janela de atendimento Grade de atendimento Capacidade Transportadoras Veículos …" at bounding box center [182, 84] width 364 height 169
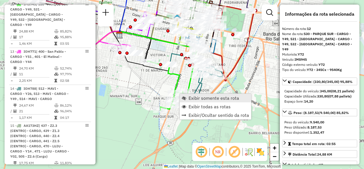
click at [186, 95] on link "Exibir somente esta rota" at bounding box center [215, 98] width 71 height 9
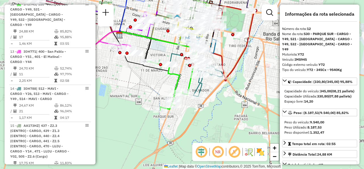
scroll to position [629, 0]
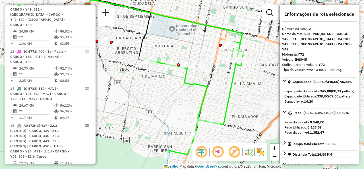
drag, startPoint x: 197, startPoint y: 94, endPoint x: 170, endPoint y: 81, distance: 30.3
click at [170, 81] on div "Janela de atendimento Grade de atendimento Capacidade Transportadoras Veículos …" at bounding box center [182, 84] width 364 height 169
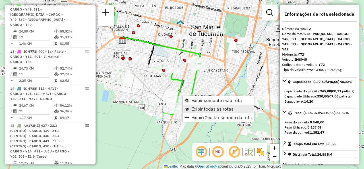
click at [192, 106] on link "Exibir todas as rotas" at bounding box center [218, 108] width 71 height 9
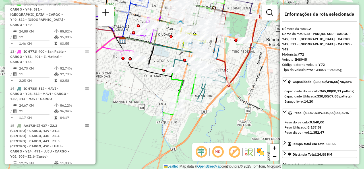
click at [192, 109] on div "Janela de atendimento Grade de atendimento Capacidade Transportadoras Veículos …" at bounding box center [182, 84] width 364 height 169
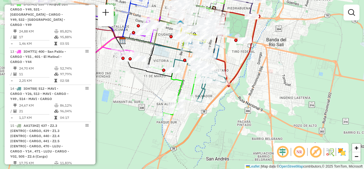
click at [164, 89] on div "Janela de atendimento Grade de atendimento Capacidade Transportadoras Veículos …" at bounding box center [182, 84] width 364 height 169
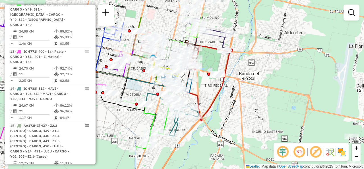
drag, startPoint x: 169, startPoint y: 46, endPoint x: 150, endPoint y: 90, distance: 47.3
click at [148, 91] on icon at bounding box center [135, 88] width 79 height 34
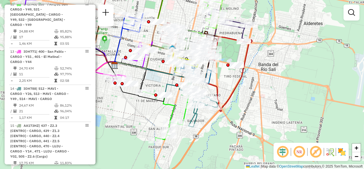
drag, startPoint x: 156, startPoint y: 93, endPoint x: 169, endPoint y: 73, distance: 23.7
click at [169, 73] on icon at bounding box center [154, 79] width 79 height 34
select select "**********"
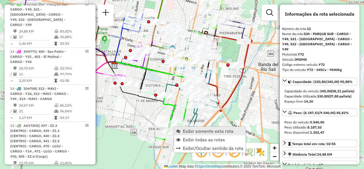
click at [183, 132] on span "Exibir somente esta rota" at bounding box center [208, 131] width 51 height 5
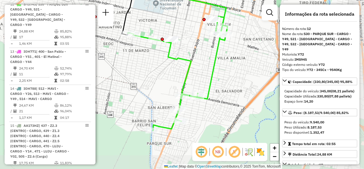
drag, startPoint x: 171, startPoint y: 118, endPoint x: 139, endPoint y: 81, distance: 48.8
click at [139, 81] on div "Janela de atendimento Grade de atendimento Capacidade Transportadoras Veículos …" at bounding box center [182, 84] width 364 height 169
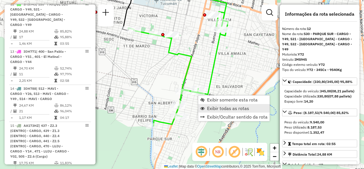
click at [207, 110] on link "Exibir todas as rotas" at bounding box center [233, 108] width 71 height 9
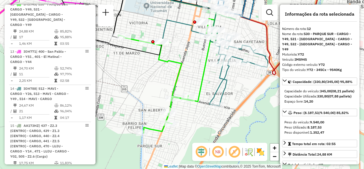
drag, startPoint x: 182, startPoint y: 68, endPoint x: 169, endPoint y: 76, distance: 14.8
click at [169, 76] on div "Janela de atendimento Grade de atendimento Capacidade Transportadoras Veículos …" at bounding box center [182, 84] width 364 height 169
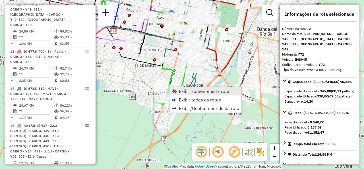
click at [180, 90] on span "Exibir somente esta rota" at bounding box center [204, 91] width 51 height 5
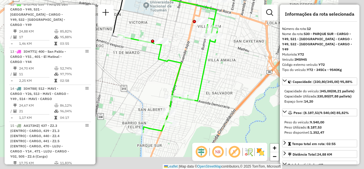
drag, startPoint x: 193, startPoint y: 97, endPoint x: 146, endPoint y: 65, distance: 56.7
click at [146, 65] on div "Janela de atendimento Grade de atendimento Capacidade Transportadoras Veículos …" at bounding box center [182, 84] width 364 height 169
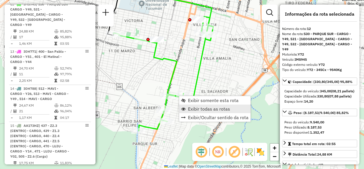
click at [187, 108] on link "Exibir todas as rotas" at bounding box center [214, 108] width 71 height 9
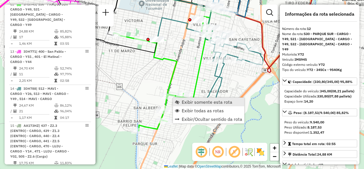
click at [181, 102] on link "Exibir somente esta rota" at bounding box center [208, 102] width 71 height 9
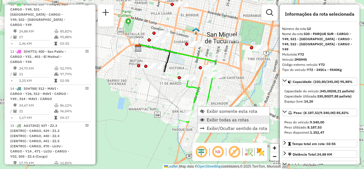
click at [203, 119] on span "Exibir todas as rotas" at bounding box center [202, 119] width 5 height 5
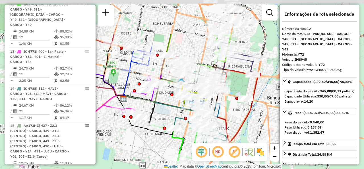
drag, startPoint x: 160, startPoint y: 107, endPoint x: 153, endPoint y: 156, distance: 48.9
click at [151, 157] on div "Janela de atendimento Grade de atendimento Capacidade Transportadoras Veículos …" at bounding box center [182, 84] width 364 height 169
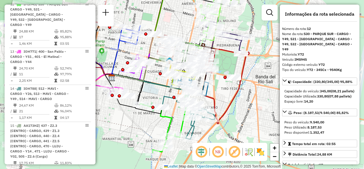
drag, startPoint x: 190, startPoint y: 53, endPoint x: 174, endPoint y: 28, distance: 29.9
click at [174, 28] on div "Janela de atendimento Grade de atendimento Capacidade Transportadoras Veículos …" at bounding box center [182, 84] width 364 height 169
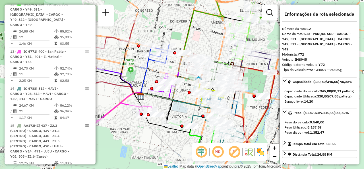
drag, startPoint x: 190, startPoint y: 34, endPoint x: 228, endPoint y: 51, distance: 41.8
click at [228, 52] on div "Janela de atendimento Grade de atendimento Capacidade Transportadoras Veículos …" at bounding box center [182, 84] width 364 height 169
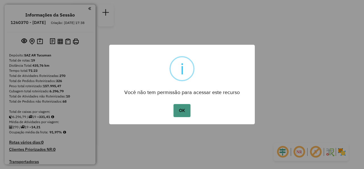
click at [181, 111] on button "OK" at bounding box center [182, 110] width 17 height 13
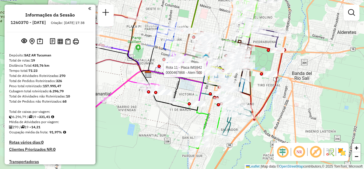
drag, startPoint x: 200, startPoint y: 72, endPoint x: 197, endPoint y: 70, distance: 3.3
click at [197, 70] on div at bounding box center [196, 70] width 3 height 3
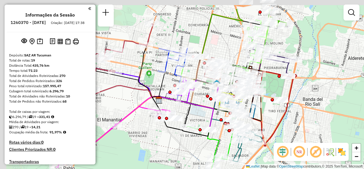
drag, startPoint x: 186, startPoint y: 87, endPoint x: 197, endPoint y: 113, distance: 28.1
click at [197, 113] on div "Janela de atendimento Grade de atendimento Capacidade Transportadoras Veículos …" at bounding box center [182, 84] width 364 height 169
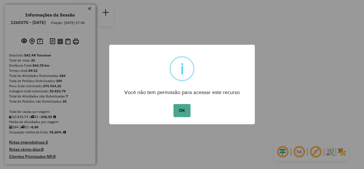
click at [179, 117] on div "OK No Cancel" at bounding box center [182, 110] width 146 height 16
click at [180, 115] on button "OK" at bounding box center [182, 110] width 17 height 13
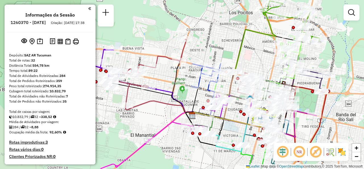
drag, startPoint x: 205, startPoint y: 37, endPoint x: 218, endPoint y: 44, distance: 14.6
click at [218, 44] on div "Janela de atendimento Grade de atendimento Capacidade Transportadoras Veículos …" at bounding box center [182, 84] width 364 height 169
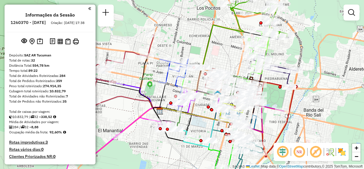
drag, startPoint x: 254, startPoint y: 53, endPoint x: 222, endPoint y: 48, distance: 32.8
click at [222, 48] on div "Janela de atendimento Grade de atendimento Capacidade Transportadoras Veículos …" at bounding box center [182, 84] width 364 height 169
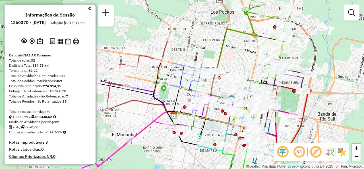
drag, startPoint x: 217, startPoint y: 40, endPoint x: 230, endPoint y: 45, distance: 14.3
click at [230, 45] on div "Janela de atendimento Grade de atendimento Capacidade Transportadoras Veículos …" at bounding box center [182, 84] width 364 height 169
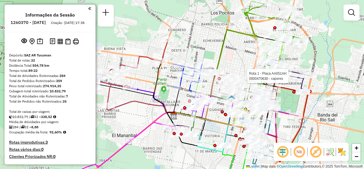
select select "**********"
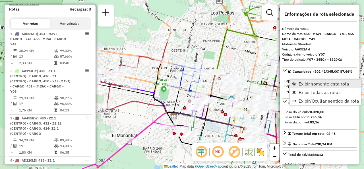
scroll to position [202, 0]
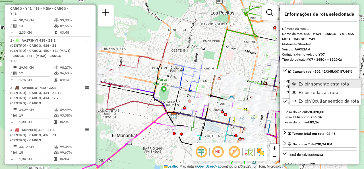
click at [298, 84] on link "Exibir somente esta rota" at bounding box center [325, 83] width 71 height 9
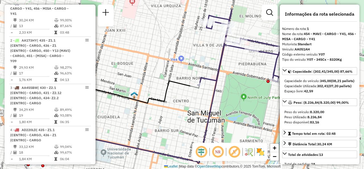
drag, startPoint x: 246, startPoint y: 66, endPoint x: 197, endPoint y: 76, distance: 49.0
click at [198, 76] on icon at bounding box center [244, 47] width 93 height 75
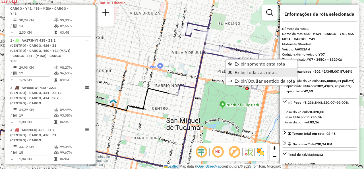
click at [231, 70] on span "Exibir todas as rotas" at bounding box center [230, 72] width 5 height 5
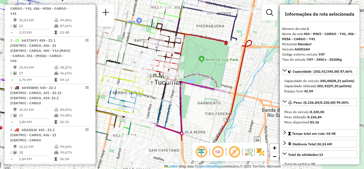
drag, startPoint x: 231, startPoint y: 118, endPoint x: 210, endPoint y: 72, distance: 50.2
click at [210, 72] on div "Janela de atendimento Grade de atendimento Capacidade Transportadoras Veículos …" at bounding box center [182, 84] width 364 height 169
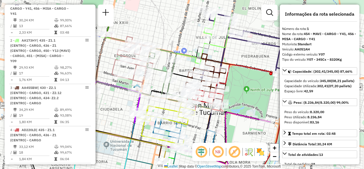
drag, startPoint x: 217, startPoint y: 77, endPoint x: 241, endPoint y: 90, distance: 27.8
click at [254, 98] on div "Janela de atendimento Grade de atendimento Capacidade Transportadoras Veículos …" at bounding box center [182, 84] width 364 height 169
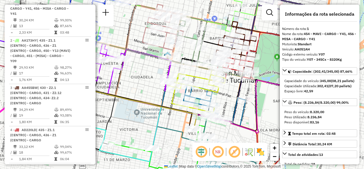
click at [149, 69] on div "Janela de atendimento Grade de atendimento Capacidade Transportadoras Veículos …" at bounding box center [182, 84] width 364 height 169
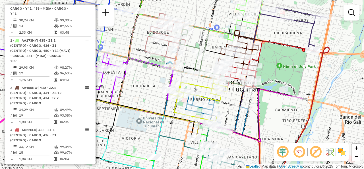
drag, startPoint x: 152, startPoint y: 81, endPoint x: 154, endPoint y: 88, distance: 8.0
click at [154, 88] on div "Janela de atendimento Grade de atendimento Capacidade Transportadoras Veículos …" at bounding box center [182, 84] width 364 height 169
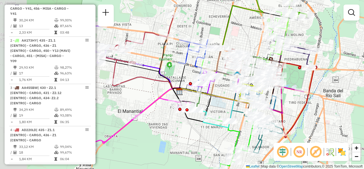
drag, startPoint x: 175, startPoint y: 45, endPoint x: 252, endPoint y: 38, distance: 77.4
click at [252, 38] on div "Janela de atendimento Grade de atendimento Capacidade Transportadoras Veículos …" at bounding box center [182, 84] width 364 height 169
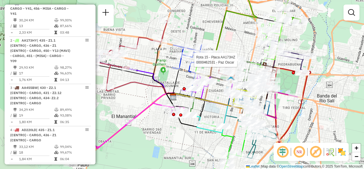
click at [181, 81] on div "Rota 15 - Placa AA173HZ 0000462531 - Paz [PERSON_NAME] de atendimento Grade de …" at bounding box center [182, 84] width 364 height 169
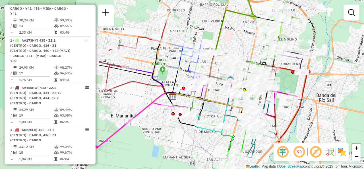
drag, startPoint x: 182, startPoint y: 82, endPoint x: 180, endPoint y: 69, distance: 12.4
click at [180, 69] on div "Janela de atendimento Grade de atendimento Capacidade Transportadoras Veículos …" at bounding box center [182, 84] width 364 height 169
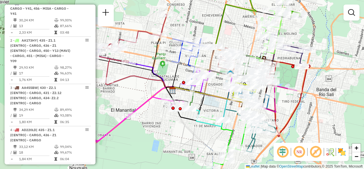
drag, startPoint x: 205, startPoint y: 94, endPoint x: 188, endPoint y: 118, distance: 29.4
click at [188, 118] on icon at bounding box center [194, 107] width 57 height 40
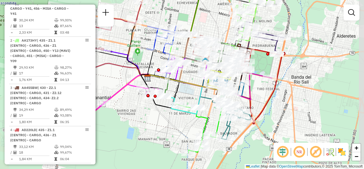
drag, startPoint x: 244, startPoint y: 106, endPoint x: 187, endPoint y: 79, distance: 63.1
click at [187, 79] on div "Janela de atendimento Grade de atendimento Capacidade Transportadoras Veículos …" at bounding box center [182, 84] width 364 height 169
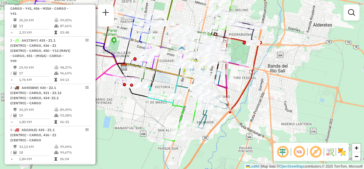
drag, startPoint x: 197, startPoint y: 95, endPoint x: 174, endPoint y: 84, distance: 26.2
click at [174, 84] on icon at bounding box center [151, 79] width 54 height 33
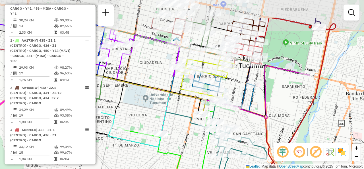
drag, startPoint x: 150, startPoint y: 43, endPoint x: 158, endPoint y: 78, distance: 35.6
click at [158, 78] on div "Janela de atendimento Grade de atendimento Capacidade Transportadoras Veículos …" at bounding box center [182, 84] width 364 height 169
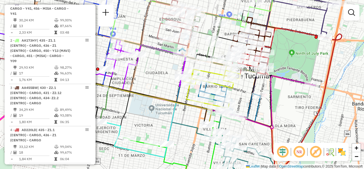
drag, startPoint x: 169, startPoint y: 99, endPoint x: 174, endPoint y: 116, distance: 18.3
click at [174, 116] on icon at bounding box center [121, 111] width 109 height 65
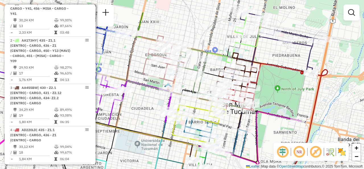
drag, startPoint x: 230, startPoint y: 17, endPoint x: 217, endPoint y: 45, distance: 31.6
click at [217, 45] on div "Janela de atendimento Grade de atendimento Capacidade Transportadoras Veículos …" at bounding box center [182, 84] width 364 height 169
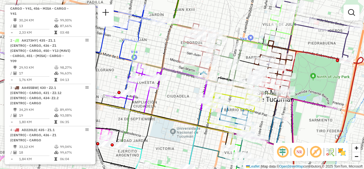
drag, startPoint x: 197, startPoint y: 26, endPoint x: 233, endPoint y: 21, distance: 35.9
click at [232, 13] on div "Janela de atendimento Grade de atendimento Capacidade Transportadoras Veículos …" at bounding box center [182, 84] width 364 height 169
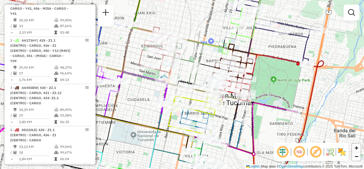
drag, startPoint x: 311, startPoint y: 97, endPoint x: 267, endPoint y: 92, distance: 44.7
click at [267, 92] on div "Janela de atendimento Grade de atendimento Capacidade Transportadoras Veículos …" at bounding box center [182, 84] width 364 height 169
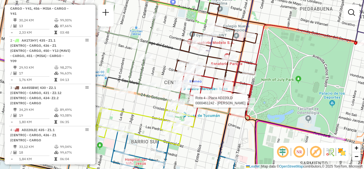
drag, startPoint x: 272, startPoint y: 82, endPoint x: 305, endPoint y: 71, distance: 34.3
click at [305, 71] on div "Rota 4 - Placa AD220LD 0000461242 - Salomon Caseres Janela de atendimento Grade…" at bounding box center [182, 84] width 364 height 169
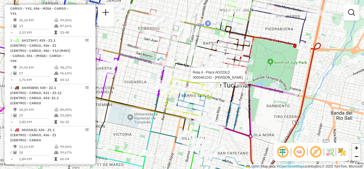
click at [206, 46] on icon at bounding box center [136, 73] width 180 height 55
select select "**********"
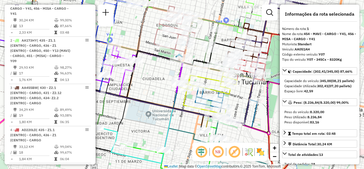
drag, startPoint x: 206, startPoint y: 43, endPoint x: 255, endPoint y: 26, distance: 52.1
click at [255, 26] on div "Janela de atendimento Grade de atendimento Capacidade Transportadoras Veículos …" at bounding box center [182, 84] width 364 height 169
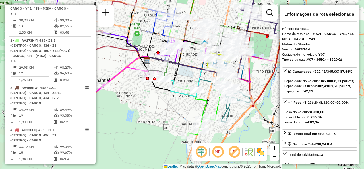
drag, startPoint x: 190, startPoint y: 64, endPoint x: 191, endPoint y: 58, distance: 6.4
click at [191, 58] on div "Janela de atendimento Grade de atendimento Capacidade Transportadoras Veículos …" at bounding box center [182, 84] width 364 height 169
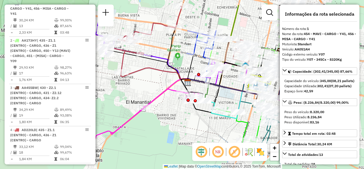
drag, startPoint x: 115, startPoint y: 59, endPoint x: 145, endPoint y: 72, distance: 32.5
click at [150, 76] on div "Janela de atendimento Grade de atendimento Capacidade Transportadoras Veículos …" at bounding box center [182, 84] width 364 height 169
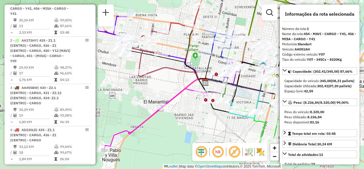
drag, startPoint x: 190, startPoint y: 130, endPoint x: 217, endPoint y: 149, distance: 33.3
click at [217, 149] on hb-router-mapa "Informações da Sessão 1260370 - 06/09/2025 Criação: 05/09/2025 17:38 Depósito: …" at bounding box center [182, 84] width 364 height 169
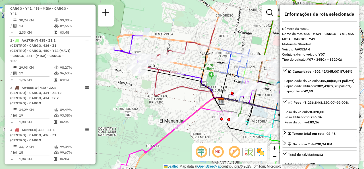
drag, startPoint x: 159, startPoint y: 100, endPoint x: 177, endPoint y: 101, distance: 18.3
click at [177, 101] on div "Janela de atendimento Grade de atendimento Capacidade Transportadoras Veículos …" at bounding box center [182, 84] width 364 height 169
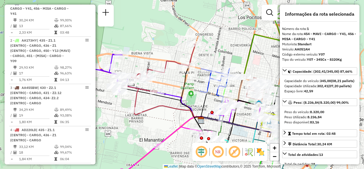
drag, startPoint x: 241, startPoint y: 30, endPoint x: 196, endPoint y: 61, distance: 55.2
click at [196, 61] on div "Janela de atendimento Grade de atendimento Capacidade Transportadoras Veículos …" at bounding box center [182, 84] width 364 height 169
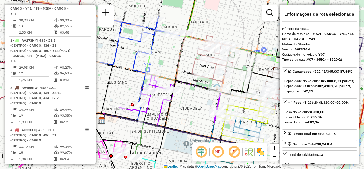
drag, startPoint x: 191, startPoint y: 78, endPoint x: 164, endPoint y: 59, distance: 32.4
click at [164, 59] on div "Janela de atendimento Grade de atendimento Capacidade Transportadoras Veículos …" at bounding box center [182, 84] width 364 height 169
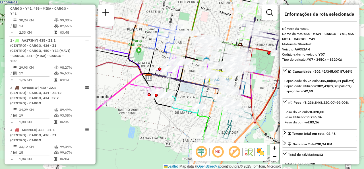
drag, startPoint x: 202, startPoint y: 27, endPoint x: 193, endPoint y: 25, distance: 8.4
click at [200, 22] on div "Janela de atendimento Grade de atendimento Capacidade Transportadoras Veículos …" at bounding box center [182, 84] width 364 height 169
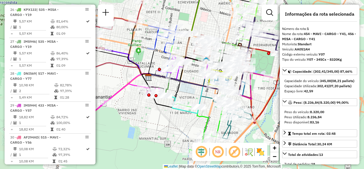
scroll to position [1284, 0]
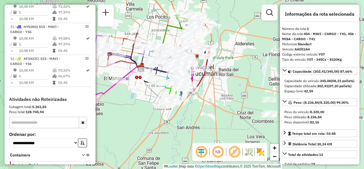
drag, startPoint x: 134, startPoint y: 106, endPoint x: 136, endPoint y: 85, distance: 20.9
click at [136, 85] on div "Janela de atendimento Grade de atendimento Capacidade Transportadoras Veículos …" at bounding box center [182, 84] width 364 height 169
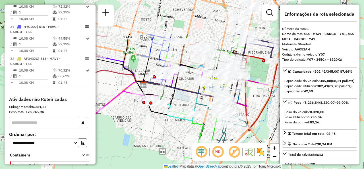
drag, startPoint x: 187, startPoint y: 62, endPoint x: 202, endPoint y: 112, distance: 52.9
click at [202, 112] on div "Janela de atendimento Grade de atendimento Capacidade Transportadoras Veículos …" at bounding box center [182, 84] width 364 height 169
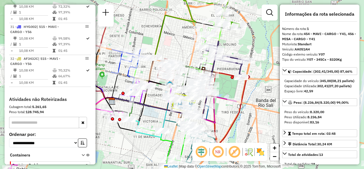
drag, startPoint x: 208, startPoint y: 28, endPoint x: 189, endPoint y: 24, distance: 19.5
click at [189, 24] on div "Janela de atendimento Grade de atendimento Capacidade Transportadoras Veículos …" at bounding box center [182, 84] width 364 height 169
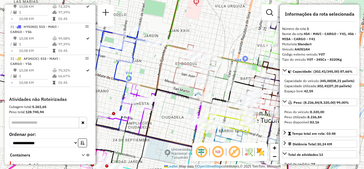
drag, startPoint x: 200, startPoint y: 31, endPoint x: 221, endPoint y: 32, distance: 20.5
click at [221, 30] on div "Janela de atendimento Grade de atendimento Capacidade Transportadoras Veículos …" at bounding box center [182, 84] width 364 height 169
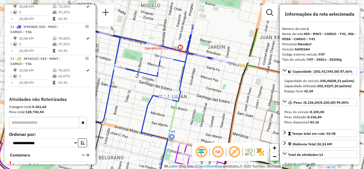
drag, startPoint x: 167, startPoint y: 58, endPoint x: 197, endPoint y: 100, distance: 51.3
click at [189, 103] on div "Janela de atendimento Grade de atendimento Capacidade Transportadoras Veículos …" at bounding box center [182, 84] width 364 height 169
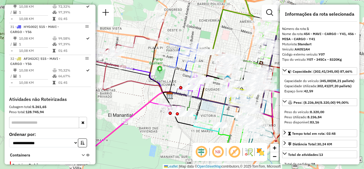
drag, startPoint x: 240, startPoint y: 50, endPoint x: 219, endPoint y: 37, distance: 25.0
click at [219, 37] on icon at bounding box center [255, 16] width 85 height 71
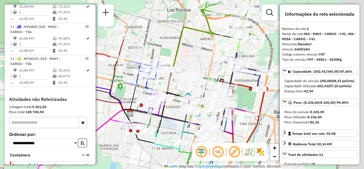
drag, startPoint x: 230, startPoint y: 46, endPoint x: 184, endPoint y: 68, distance: 50.5
click at [184, 68] on div "Janela de atendimento Grade de atendimento Capacidade Transportadoras Veículos …" at bounding box center [182, 84] width 364 height 169
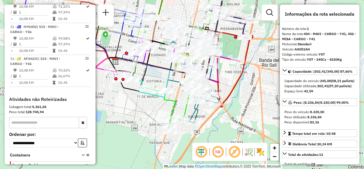
drag, startPoint x: 233, startPoint y: 107, endPoint x: 225, endPoint y: 45, distance: 62.1
click at [225, 56] on icon at bounding box center [178, 69] width 124 height 26
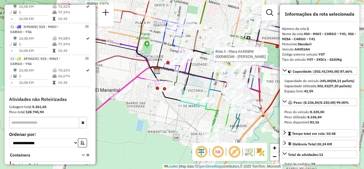
drag, startPoint x: 163, startPoint y: 104, endPoint x: 201, endPoint y: 122, distance: 41.6
click at [201, 122] on div "Rota 3 - Placa AA455BW 0000465346 - mayantz Janela de atendimento Grade de aten…" at bounding box center [182, 84] width 364 height 169
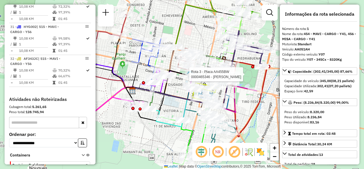
drag, startPoint x: 160, startPoint y: 59, endPoint x: 121, endPoint y: 99, distance: 56.1
click at [126, 90] on icon at bounding box center [132, 75] width 12 height 30
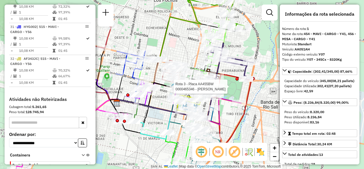
drag, startPoint x: 237, startPoint y: 56, endPoint x: 234, endPoint y: 49, distance: 8.2
click at [236, 46] on div "Rota 3 - Placa AA455BW 0000465346 - mayantz Janela de atendimento Grade de aten…" at bounding box center [182, 84] width 364 height 169
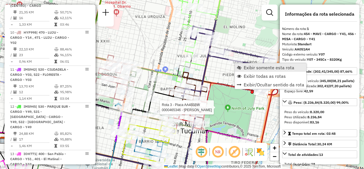
scroll to position [202, 0]
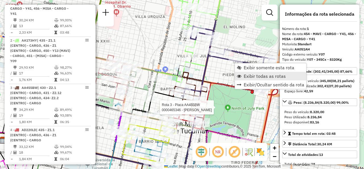
click at [246, 74] on span "Exibir todas as rotas" at bounding box center [265, 76] width 42 height 5
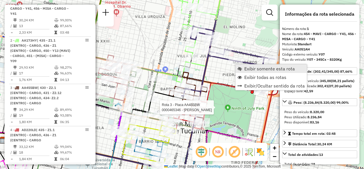
click at [245, 68] on span "Exibir somente esta rota" at bounding box center [269, 68] width 51 height 5
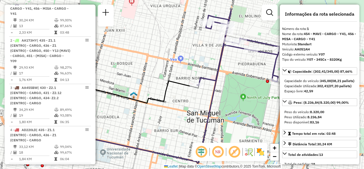
drag, startPoint x: 226, startPoint y: 74, endPoint x: 138, endPoint y: 77, distance: 88.5
click at [138, 77] on div "Janela de atendimento Grade de atendimento Capacidade Transportadoras Veículos …" at bounding box center [182, 84] width 364 height 169
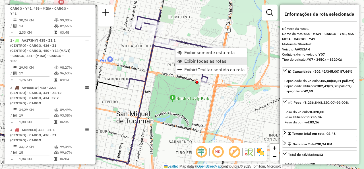
click at [189, 62] on span "Exibir todas as rotas" at bounding box center [205, 61] width 42 height 5
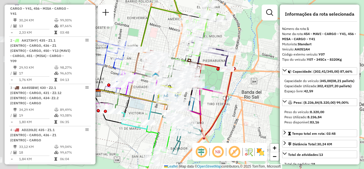
drag, startPoint x: 182, startPoint y: 72, endPoint x: 228, endPoint y: 57, distance: 48.7
click at [227, 64] on icon at bounding box center [202, 77] width 50 height 26
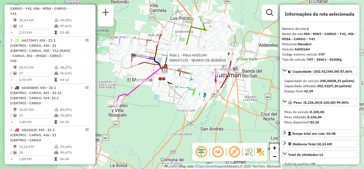
drag, startPoint x: 182, startPoint y: 26, endPoint x: 197, endPoint y: 40, distance: 20.6
click at [198, 40] on div "Rota 1 - Placa AA051AH 0000471101 - MUNDO DE BEBIDAS Rota 2 - Placa AA173HY 000…" at bounding box center [182, 84] width 364 height 169
click at [175, 35] on div "Rota 1 - Placa AA051AH 0000471101 - MUNDO DE BEBIDAS Rota 2 - Placa AA173HY 000…" at bounding box center [182, 84] width 364 height 169
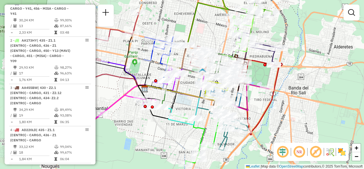
drag, startPoint x: 187, startPoint y: 24, endPoint x: 184, endPoint y: 20, distance: 5.0
click at [184, 20] on div "Janela de atendimento Grade de atendimento Capacidade Transportadoras Veículos …" at bounding box center [182, 84] width 364 height 169
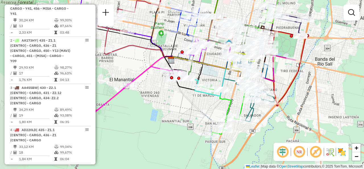
drag, startPoint x: 179, startPoint y: 101, endPoint x: 213, endPoint y: 97, distance: 34.1
click at [206, 72] on div "Janela de atendimento Grade de atendimento Capacidade Transportadoras Veículos …" at bounding box center [182, 84] width 364 height 169
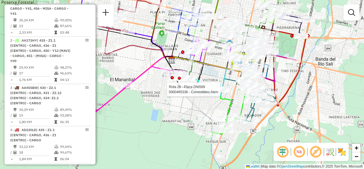
select select "**********"
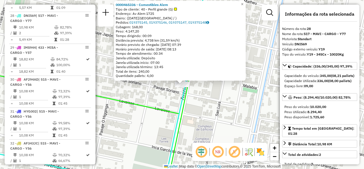
scroll to position [1145, 0]
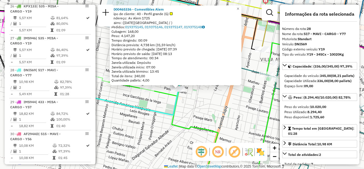
click at [166, 106] on div "0000465336 - Comestibles Alem Tipo de cliente: 40 - Perfil grande (G) Endereço:…" at bounding box center [182, 84] width 364 height 169
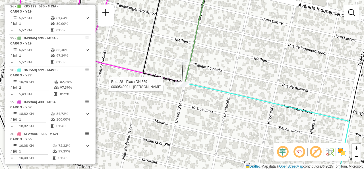
select select "**********"
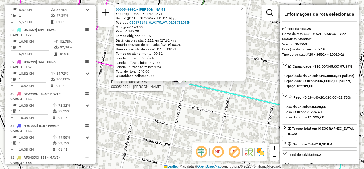
scroll to position [1199, 0]
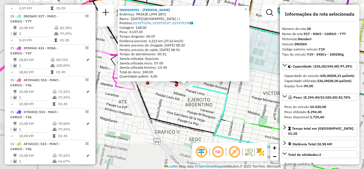
click at [196, 94] on div "0000549991 - Corrales Delgado Luis Alberto Endereço: PASAJE LIMA 2871 Bairro: (…" at bounding box center [182, 84] width 364 height 169
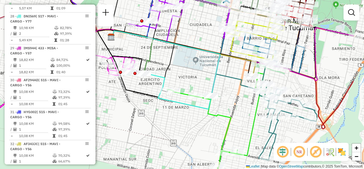
drag, startPoint x: 230, startPoint y: 102, endPoint x: 176, endPoint y: 83, distance: 58.3
click at [176, 83] on div "Janela de atendimento Grade de atendimento Capacidade Transportadoras Veículos …" at bounding box center [182, 84] width 364 height 169
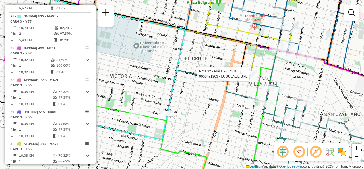
select select "**********"
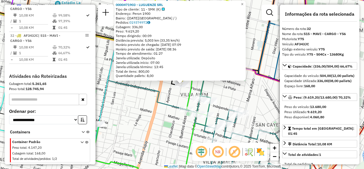
scroll to position [1326, 0]
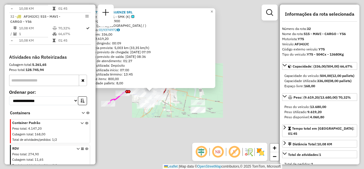
click at [131, 100] on div "0000471903 - LUGUENZE SRL Tipo de cliente: 11 - SMK (K) Endereço: Peron 1900 Ba…" at bounding box center [182, 84] width 364 height 169
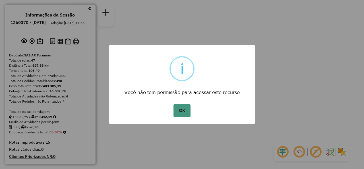
click at [183, 106] on button "OK" at bounding box center [182, 110] width 17 height 13
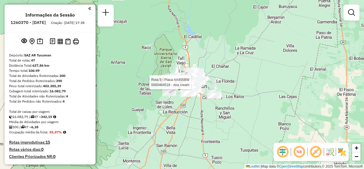
select select "**********"
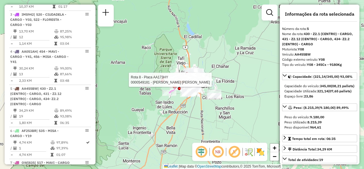
scroll to position [340, 0]
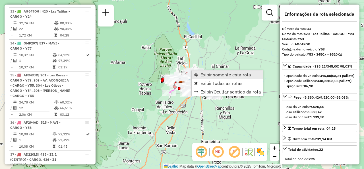
click at [197, 71] on link "Exibir somente esta rota" at bounding box center [227, 74] width 71 height 9
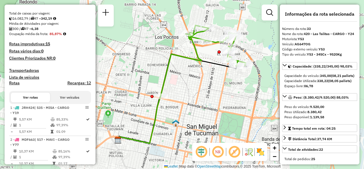
scroll to position [155, 0]
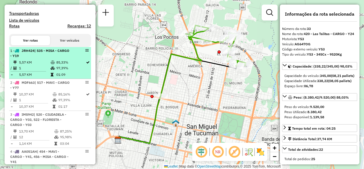
click at [44, 65] on td "5,57 KM" at bounding box center [35, 62] width 32 height 6
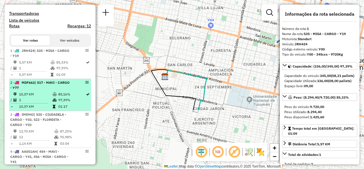
click at [49, 103] on td "1" at bounding box center [36, 100] width 34 height 6
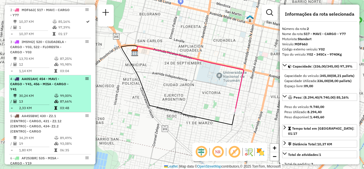
scroll to position [240, 0]
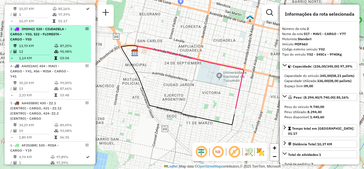
click at [32, 54] on td "12" at bounding box center [36, 52] width 35 height 6
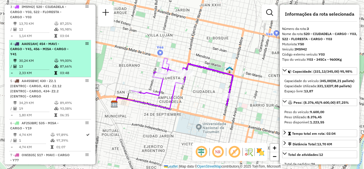
scroll to position [269, 0]
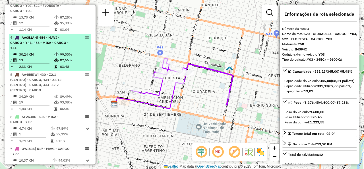
click at [57, 50] on div "4 - AA051AH | 454 - MAVI - CARGO - Y41, 456 - MISA - CARGO - Y41" at bounding box center [40, 42] width 60 height 15
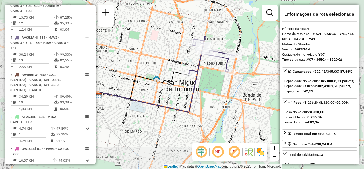
drag, startPoint x: 183, startPoint y: 59, endPoint x: 162, endPoint y: 59, distance: 20.5
click at [162, 59] on div "Janela de atendimento Grade de atendimento Capacidade Transportadoras Veículos …" at bounding box center [182, 84] width 364 height 169
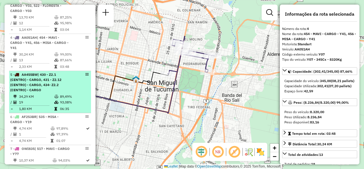
click at [66, 90] on div "5 - AA455BW | 430 - Z2.1 (CENTRO) - CARGO, 431 - Z2.12 (CENTRO) - CARGO, 434- Z…" at bounding box center [40, 82] width 60 height 20
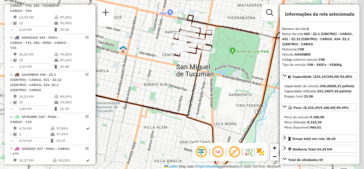
drag, startPoint x: 194, startPoint y: 60, endPoint x: 166, endPoint y: 85, distance: 37.1
click at [166, 85] on div "Janela de atendimento Grade de atendimento Capacidade Transportadoras Veículos …" at bounding box center [182, 84] width 364 height 169
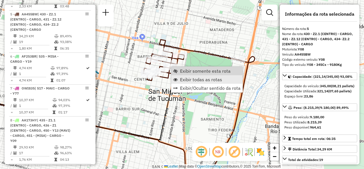
scroll to position [340, 0]
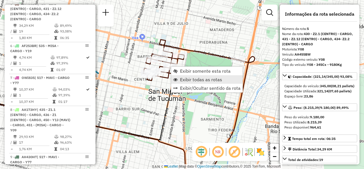
click at [178, 78] on link "Exibir todas as rotas" at bounding box center [206, 79] width 71 height 9
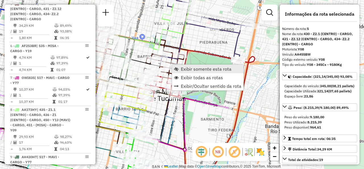
click at [175, 67] on span "Exibir somente esta rota" at bounding box center [176, 69] width 5 height 5
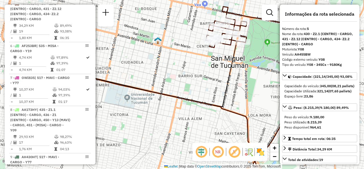
drag, startPoint x: 221, startPoint y: 62, endPoint x: 182, endPoint y: 98, distance: 53.4
click at [182, 98] on div "Janela de atendimento Grade de atendimento Capacidade Transportadoras Veículos …" at bounding box center [182, 84] width 364 height 169
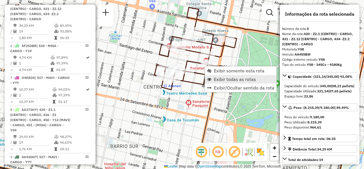
click at [212, 79] on link "Exibir todas as rotas" at bounding box center [240, 79] width 71 height 9
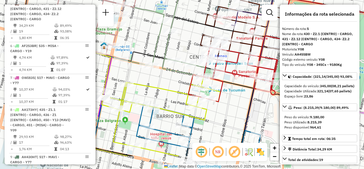
drag, startPoint x: 190, startPoint y: 101, endPoint x: 240, endPoint y: 67, distance: 60.2
click at [240, 67] on icon at bounding box center [289, 51] width 202 height 102
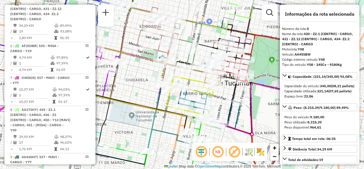
drag, startPoint x: 215, startPoint y: 103, endPoint x: 214, endPoint y: 96, distance: 7.4
click at [214, 96] on div "Janela de atendimento Grade de atendimento Capacidade Transportadoras Veículos …" at bounding box center [182, 84] width 364 height 169
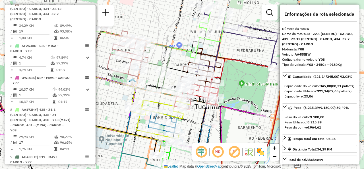
drag, startPoint x: 186, startPoint y: 71, endPoint x: 157, endPoint y: 100, distance: 41.1
click at [157, 100] on icon at bounding box center [160, 117] width 59 height 43
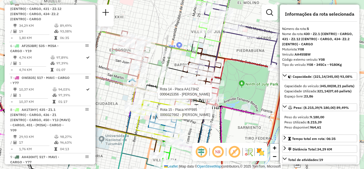
click at [230, 85] on div "Rota 14 - Placa AA173HZ 0000415356 - Arrieta Rota 15 - Placa HYF995 0000327662 …" at bounding box center [182, 84] width 364 height 169
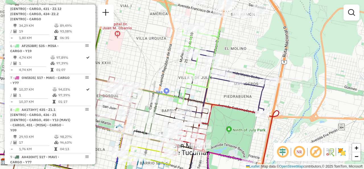
drag, startPoint x: 234, startPoint y: 52, endPoint x: 221, endPoint y: 97, distance: 47.6
click at [221, 97] on div "Janela de atendimento Grade de atendimento Capacidade Transportadoras Veículos …" at bounding box center [182, 84] width 364 height 169
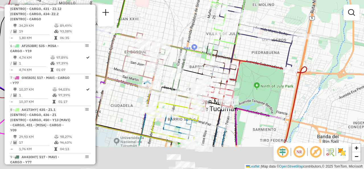
drag, startPoint x: 175, startPoint y: 78, endPoint x: 211, endPoint y: 28, distance: 61.1
click at [212, 28] on div "Janela de atendimento Grade de atendimento Capacidade Transportadoras Veículos …" at bounding box center [182, 84] width 364 height 169
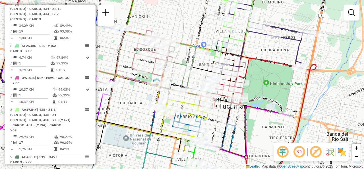
drag, startPoint x: 143, startPoint y: 99, endPoint x: 142, endPoint y: 106, distance: 7.5
click at [142, 106] on div "Janela de atendimento Grade de atendimento Capacidade Transportadoras Veículos …" at bounding box center [182, 84] width 364 height 169
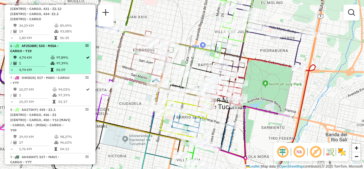
scroll to position [368, 0]
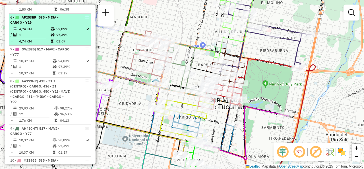
click at [57, 46] on li "6 - AF253BR | 535 - MISA - CARGO - Y19 4,74 KM 97,89% / 1 97,39% = 4,74 KM 01:07" at bounding box center [50, 30] width 82 height 32
select select "**********"
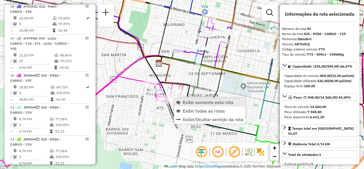
click at [180, 100] on span "Exibir somente esta rota" at bounding box center [178, 102] width 5 height 5
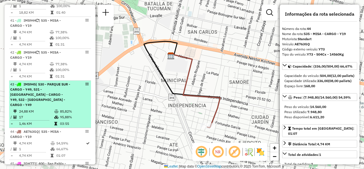
scroll to position [1451, 0]
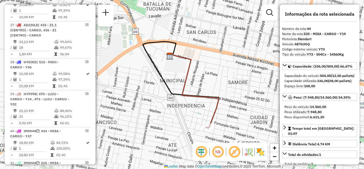
click at [94, 125] on hb-router-mapa "Informações da Sessão 1260370 - [DATE] Criação: [DATE] 17:38 Depósito: SAZ AR T…" at bounding box center [182, 84] width 364 height 169
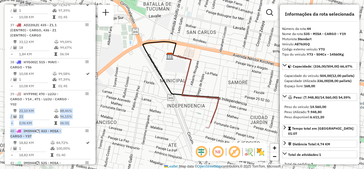
drag, startPoint x: 93, startPoint y: 126, endPoint x: 92, endPoint y: 85, distance: 41.6
click at [92, 85] on div "Informações da Sessão 1260370 - [DATE] Criação: [DATE] 17:38 Depósito: SAZ AR T…" at bounding box center [50, 85] width 91 height 160
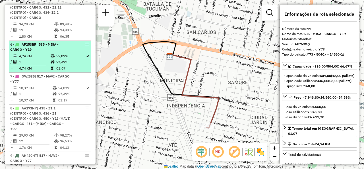
scroll to position [370, 0]
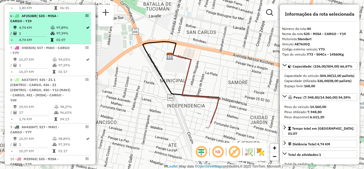
click at [69, 42] on td "01:07" at bounding box center [71, 40] width 30 height 6
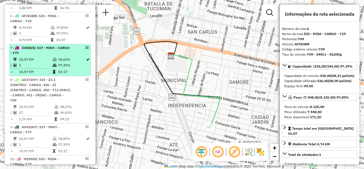
click at [60, 62] on td "94,03%" at bounding box center [72, 60] width 28 height 6
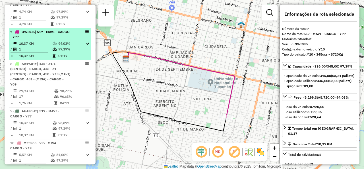
scroll to position [398, 0]
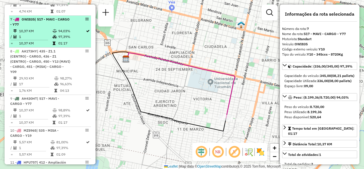
click at [51, 74] on div "8 - AA173HY | 435 - Z1.1 (CENTRO) - CARGO, 436 - Z1 (CENTRO) - CARGO, 450 - Y13…" at bounding box center [40, 62] width 60 height 26
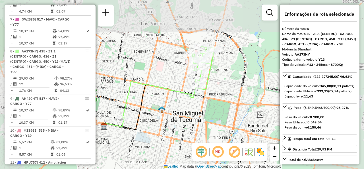
drag, startPoint x: 164, startPoint y: 87, endPoint x: 133, endPoint y: 90, distance: 31.4
click at [133, 90] on icon at bounding box center [169, 82] width 92 height 72
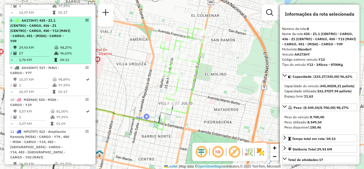
scroll to position [455, 0]
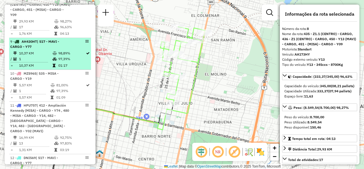
click at [39, 49] on div "9 - AH430HT | 517 - MAVI - CARGO - Y77" at bounding box center [40, 44] width 60 height 10
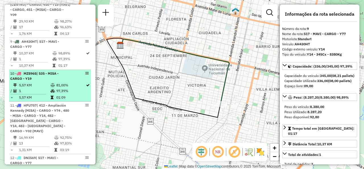
click at [23, 81] on span "| 535 - MISA - CARGO - Y19" at bounding box center [34, 75] width 48 height 9
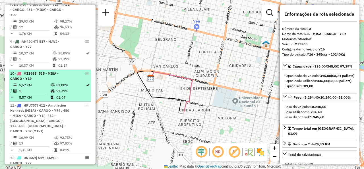
scroll to position [483, 0]
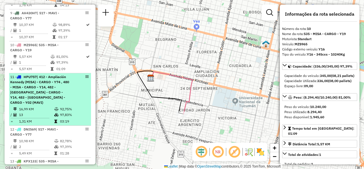
click at [31, 95] on span "| 412 - Ampliación Kennedy (MISA) - CARGO - Y74 , 480 - MISA - CARGO - Y14, 482…" at bounding box center [39, 90] width 59 height 30
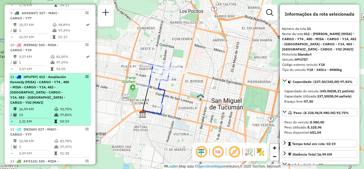
scroll to position [540, 0]
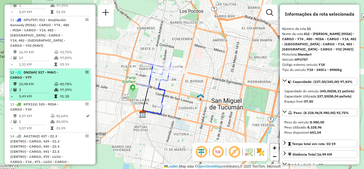
click at [44, 79] on li "12 - DNI569 | 517 - MAVI - CARGO - Y77 10,98 KM 82,78% / 2 97,39% = 5,49 KM 01:…" at bounding box center [50, 85] width 82 height 32
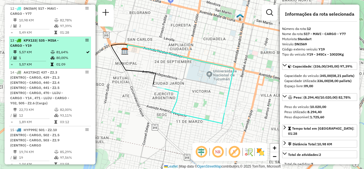
scroll to position [626, 0]
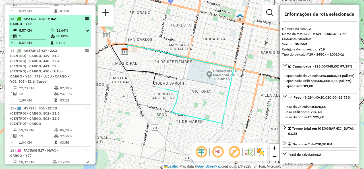
click at [29, 24] on span "| 535 - MISA - CARGO - Y19" at bounding box center [34, 21] width 48 height 9
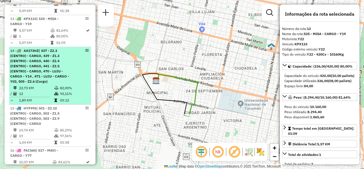
click at [39, 72] on div "14 - AA173HZ | 437 - Z2.3 (CENTRO) - CARGO, 439 - Z1.3 (CENTRO) - CARGO, 440 - …" at bounding box center [40, 66] width 60 height 36
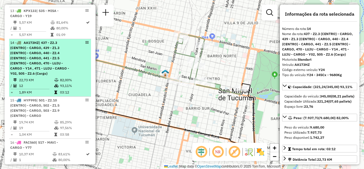
scroll to position [654, 0]
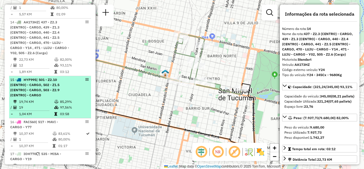
click at [43, 81] on span "| 501 - Z2.10 (CENTRO) - CARGO, 502 - Z1.5 (CENTRO) - CARGO, 503 - Z2.9 (CENTRO…" at bounding box center [34, 87] width 49 height 20
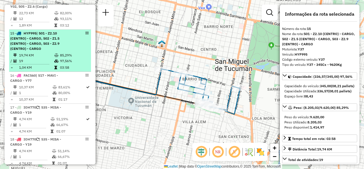
scroll to position [711, 0]
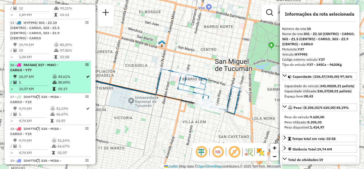
click at [58, 75] on td "83,61%" at bounding box center [72, 77] width 28 height 6
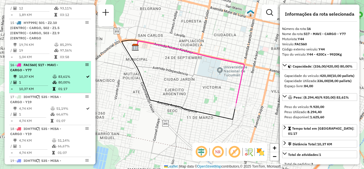
click at [48, 76] on td "10,37 KM" at bounding box center [36, 77] width 34 height 6
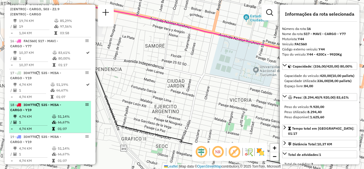
scroll to position [768, 0]
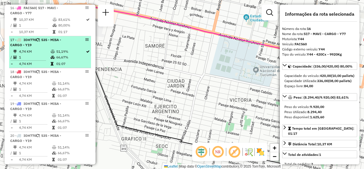
click at [42, 49] on td "4,74 KM" at bounding box center [35, 52] width 32 height 6
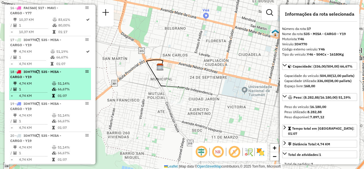
click at [68, 81] on td "51,14%" at bounding box center [72, 84] width 31 height 6
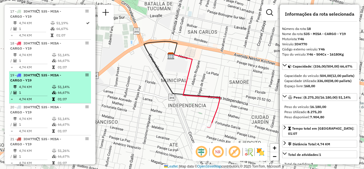
click at [60, 85] on td "51,14%" at bounding box center [72, 87] width 31 height 6
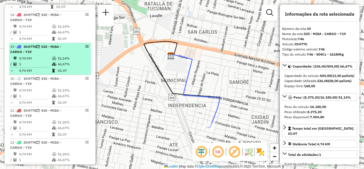
click at [60, 85] on li "20 - IOH770 | 535 - MISA - CARGO - Y19 4,74 KM 51,14% / 1 66,67% = 4,74 KM 01:07" at bounding box center [50, 91] width 82 height 32
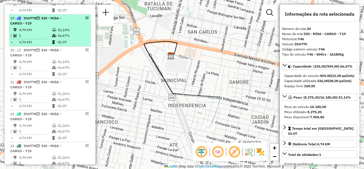
click at [60, 85] on div "21 - IOH770 | 535 - MISA - CARGO - Y19" at bounding box center [40, 84] width 60 height 10
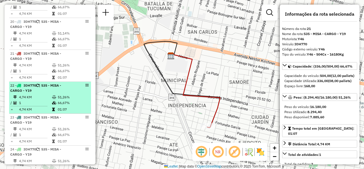
click at [60, 88] on div "22 - IOH770 | 535 - MISA - CARGO - Y19" at bounding box center [40, 88] width 60 height 10
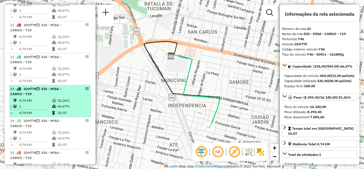
click at [60, 89] on div "23 - IOH770 | 535 - MISA - CARGO - Y19" at bounding box center [40, 91] width 60 height 10
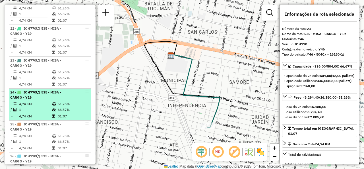
click at [61, 94] on div "24 - IOH770 | 535 - MISA - CARGO - Y19" at bounding box center [40, 95] width 60 height 10
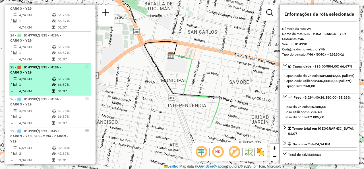
click at [56, 78] on td at bounding box center [55, 79] width 6 height 6
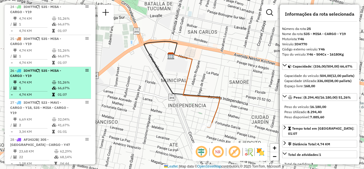
click at [57, 81] on td "51,26%" at bounding box center [72, 82] width 31 height 6
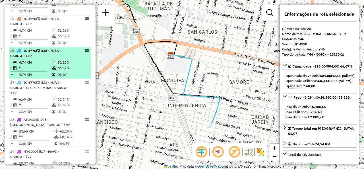
scroll to position [1053, 0]
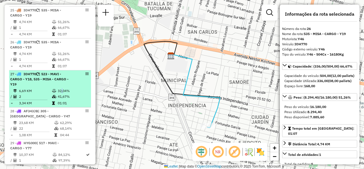
click at [60, 88] on td "32,04%" at bounding box center [72, 91] width 31 height 6
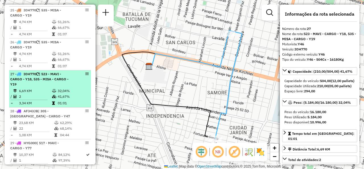
click at [46, 88] on td "6,69 KM" at bounding box center [35, 91] width 33 height 6
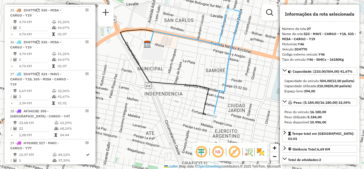
drag, startPoint x: 217, startPoint y: 74, endPoint x: 217, endPoint y: 59, distance: 15.4
click at [217, 59] on div "Janela de atendimento Grade de atendimento Capacidade Transportadoras Veículos …" at bounding box center [182, 84] width 364 height 169
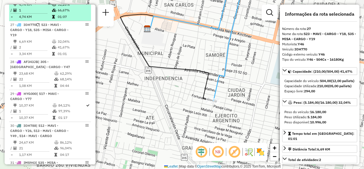
scroll to position [1109, 0]
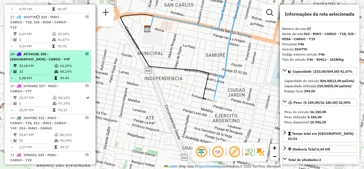
click at [64, 69] on td "68,14%" at bounding box center [74, 72] width 29 height 6
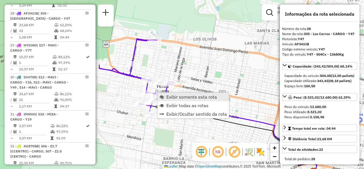
scroll to position [1152, 0]
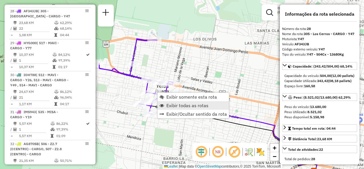
click at [171, 106] on span "Exibir todas as rotas" at bounding box center [187, 105] width 42 height 5
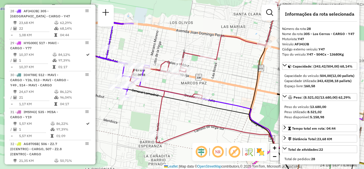
drag, startPoint x: 179, startPoint y: 63, endPoint x: 191, endPoint y: 42, distance: 23.7
click at [191, 42] on div "Janela de atendimento Grade de atendimento Capacidade Transportadoras Veículos …" at bounding box center [182, 84] width 364 height 169
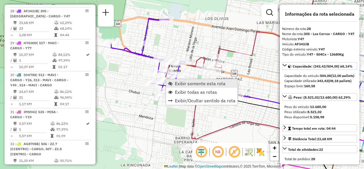
click at [178, 79] on link "Exibir somente esta rota" at bounding box center [201, 83] width 71 height 9
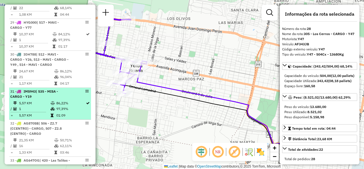
scroll to position [1181, 0]
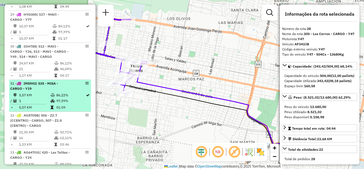
click at [48, 92] on td "5,57 KM" at bounding box center [35, 95] width 32 height 6
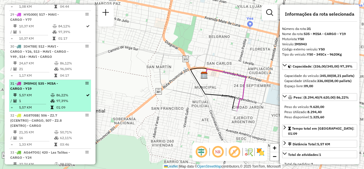
scroll to position [1209, 0]
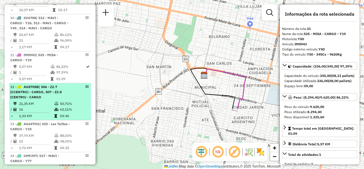
click at [38, 101] on td "21,35 KM" at bounding box center [36, 104] width 35 height 6
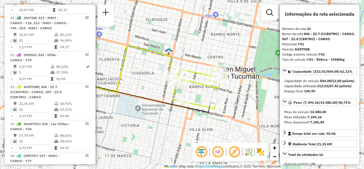
drag, startPoint x: 198, startPoint y: 91, endPoint x: 193, endPoint y: 90, distance: 4.6
click at [193, 90] on div "Janela de atendimento Grade de atendimento Capacidade Transportadoras Veículos …" at bounding box center [182, 84] width 364 height 169
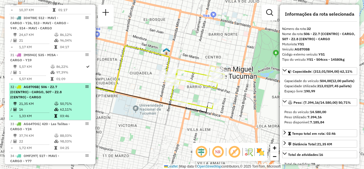
click at [42, 93] on div "32 - AG870SB | 506 - Z2.7 (CCENTRO) - CARGO, 507 - Z2.8 (CENTRO) - CARGO" at bounding box center [40, 91] width 60 height 15
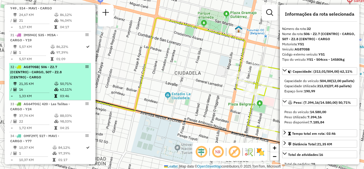
scroll to position [1238, 0]
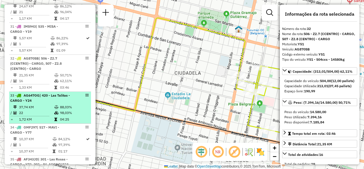
click at [42, 93] on span "| 420 - Las Talitas - CARGO - Y24" at bounding box center [40, 97] width 60 height 9
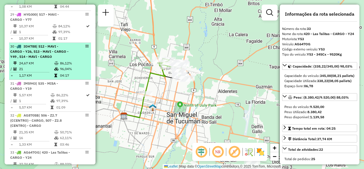
scroll to position [1152, 0]
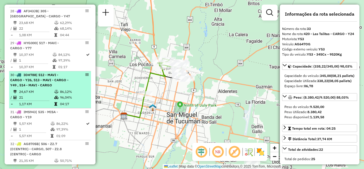
click at [62, 89] on td "86,12%" at bounding box center [74, 92] width 29 height 6
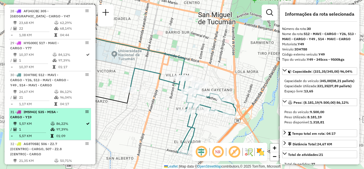
click at [53, 110] on span "| 535 - MISA - CARGO - Y19" at bounding box center [34, 114] width 48 height 9
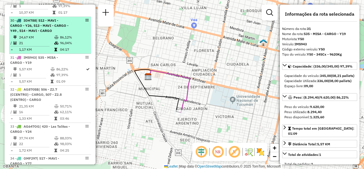
scroll to position [1238, 0]
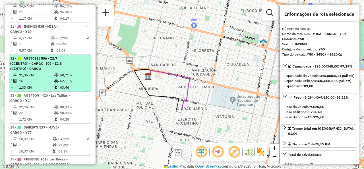
click at [60, 72] on td "50,71%" at bounding box center [74, 75] width 29 height 6
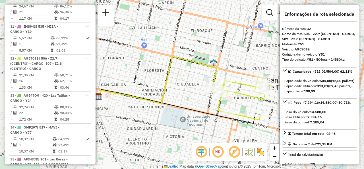
drag, startPoint x: 197, startPoint y: 94, endPoint x: 171, endPoint y: 85, distance: 27.7
click at [171, 85] on div "Janela de atendimento Grade de atendimento Capacidade Transportadoras Veículos …" at bounding box center [182, 84] width 364 height 169
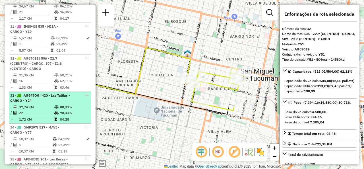
scroll to position [1266, 0]
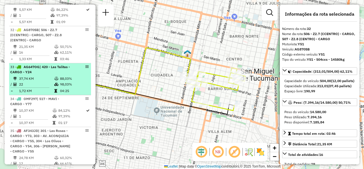
click at [40, 81] on td "22" at bounding box center [36, 84] width 35 height 6
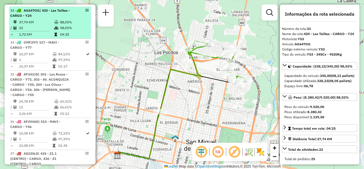
scroll to position [1323, 0]
click at [42, 74] on span "| 301 - Las Rosas - CARGO - Y73, 303 - AV. ACONQUIJA - CARGO - Y55, 304 - Los O…" at bounding box center [40, 83] width 60 height 25
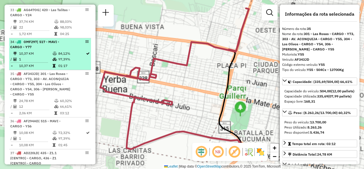
click at [40, 56] on td "1" at bounding box center [36, 59] width 34 height 6
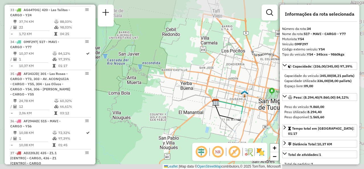
drag, startPoint x: 244, startPoint y: 117, endPoint x: 221, endPoint y: 93, distance: 33.2
click at [222, 100] on icon at bounding box center [229, 108] width 27 height 16
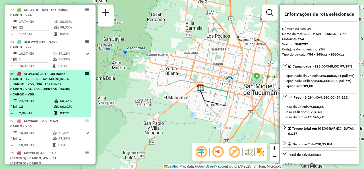
click at [25, 79] on span "| 301 - Las Rosas - CARGO - Y73, 303 - AV. ACONQUIJA - CARGO - Y55, 304 - Los O…" at bounding box center [40, 83] width 60 height 25
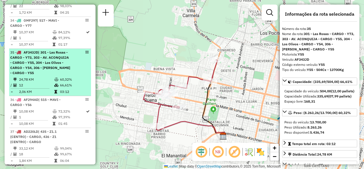
scroll to position [1352, 0]
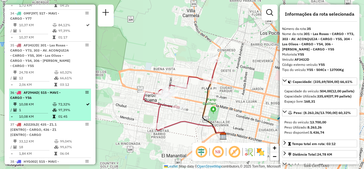
click at [45, 91] on div "36 - AF294AD | 515 - MAVI - CARGO - Y56" at bounding box center [40, 95] width 60 height 10
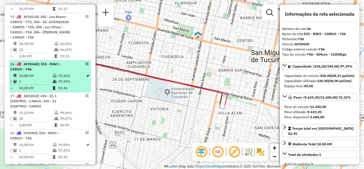
click at [42, 73] on td "10,08 KM" at bounding box center [36, 76] width 34 height 6
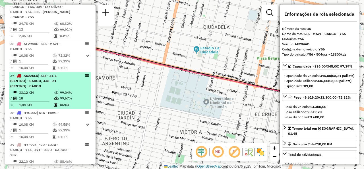
scroll to position [1409, 0]
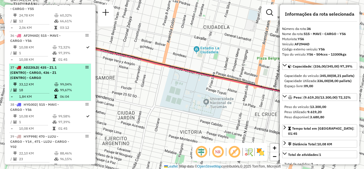
click at [46, 74] on div "37 - AD220LD | 435 - Z1.1 (CENTRO) - CARGO, 436 - Z1 (CENTRO) - CARGO" at bounding box center [40, 72] width 60 height 15
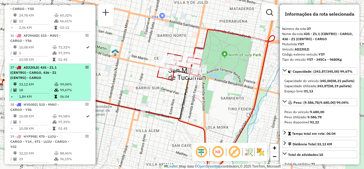
scroll to position [1437, 0]
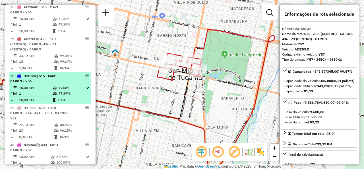
click at [53, 86] on icon at bounding box center [55, 87] width 4 height 3
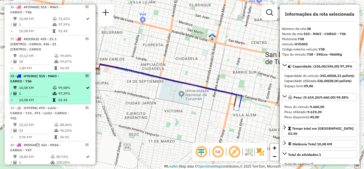
scroll to position [1465, 0]
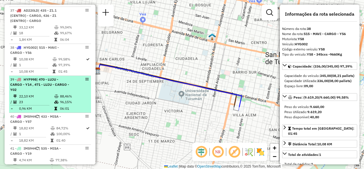
click at [53, 78] on span "| 470 - LUJU - CARGO - Y14 , 471 - LUJU - CARGO - Y02" at bounding box center [39, 84] width 59 height 15
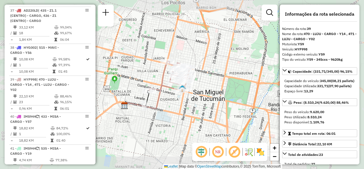
drag, startPoint x: 156, startPoint y: 77, endPoint x: 135, endPoint y: 79, distance: 20.6
click at [135, 79] on div "Janela de atendimento Grade de atendimento Capacidade Transportadoras Veículos …" at bounding box center [182, 84] width 364 height 169
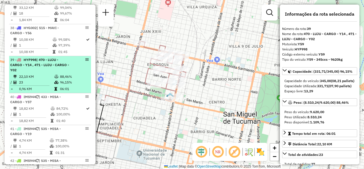
scroll to position [1494, 0]
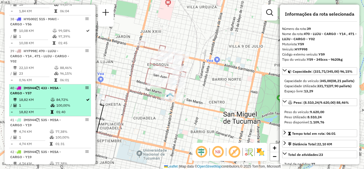
click at [58, 97] on td "84,72%" at bounding box center [71, 100] width 30 height 6
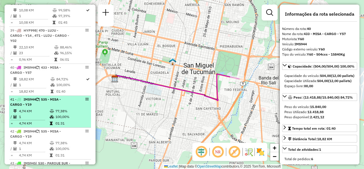
scroll to position [1522, 0]
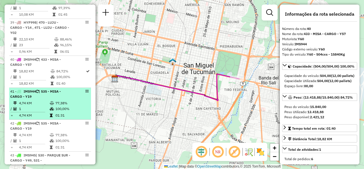
click at [46, 93] on div "41 - IMS944 | 535 - MISA - CARGO - Y19" at bounding box center [40, 94] width 60 height 10
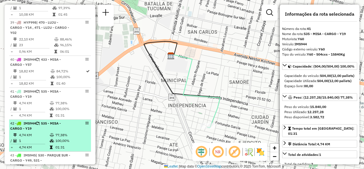
drag, startPoint x: 43, startPoint y: 131, endPoint x: 51, endPoint y: 130, distance: 7.4
click at [45, 132] on td "4,74 KM" at bounding box center [34, 135] width 31 height 6
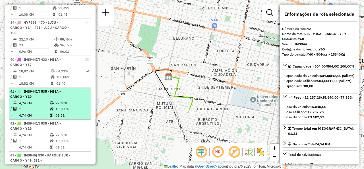
scroll to position [1579, 0]
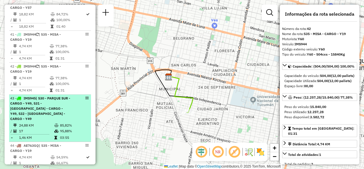
click at [51, 107] on span "| 530 - PARQUE SUR - CARGO - Y49, 531 - [GEOGRAPHIC_DATA] - CARGO - Y49, 532 - …" at bounding box center [40, 108] width 60 height 25
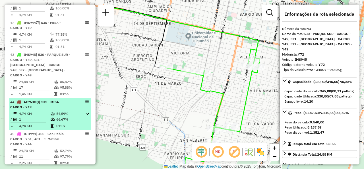
scroll to position [1636, 0]
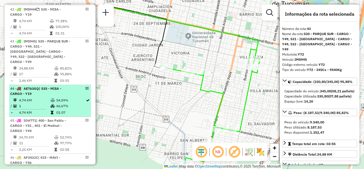
click at [59, 86] on div "44 - AE763GQ | 535 - MISA - CARGO - Y19" at bounding box center [40, 91] width 60 height 10
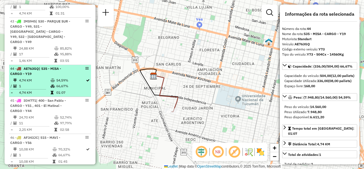
scroll to position [1665, 0]
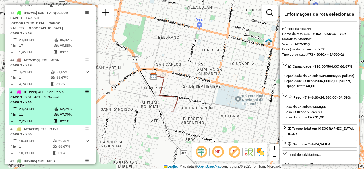
click at [48, 96] on li "45 - IOH771 | 400 - San Pablo - CARGO - Y51 , 401 - El Matinal - CARGO - Y44 24…" at bounding box center [50, 106] width 82 height 37
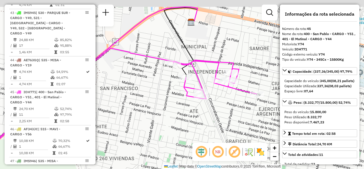
drag, startPoint x: 213, startPoint y: 61, endPoint x: 184, endPoint y: 85, distance: 37.5
click at [184, 85] on icon at bounding box center [102, 114] width 310 height 133
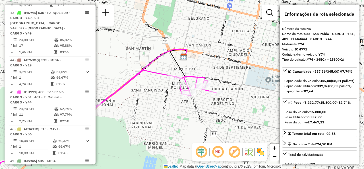
drag, startPoint x: 158, startPoint y: 122, endPoint x: 201, endPoint y: 101, distance: 48.1
click at [201, 101] on div "Janela de atendimento Grade de atendimento Capacidade Transportadoras Veículos …" at bounding box center [182, 84] width 364 height 169
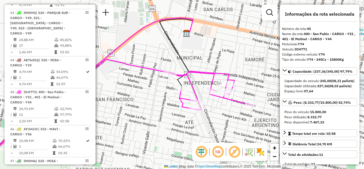
drag, startPoint x: 232, startPoint y: 76, endPoint x: 192, endPoint y: 90, distance: 41.7
click at [193, 91] on icon at bounding box center [90, 131] width 324 height 144
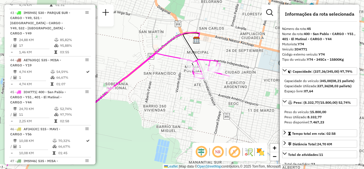
drag, startPoint x: 160, startPoint y: 98, endPoint x: 176, endPoint y: 72, distance: 30.7
click at [176, 72] on div "Janela de atendimento Grade de atendimento Capacidade Transportadoras Veículos …" at bounding box center [182, 84] width 364 height 169
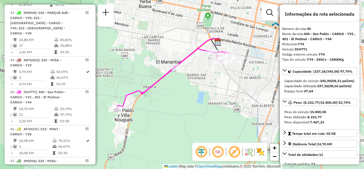
drag, startPoint x: 170, startPoint y: 99, endPoint x: 191, endPoint y: 87, distance: 23.7
click at [191, 87] on div "Janela de atendimento Grade de atendimento Capacidade Transportadoras Veículos …" at bounding box center [182, 84] width 364 height 169
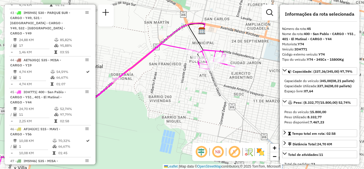
drag, startPoint x: 238, startPoint y: 71, endPoint x: 221, endPoint y: 73, distance: 16.7
click at [221, 73] on div "Janela de atendimento Grade de atendimento Capacidade Transportadoras Veículos …" at bounding box center [182, 84] width 364 height 169
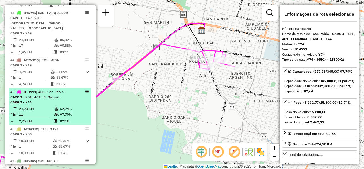
scroll to position [1722, 0]
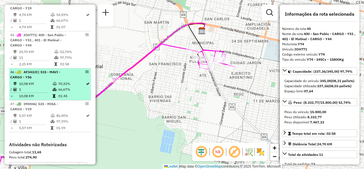
click at [47, 81] on td "10,08 KM" at bounding box center [36, 84] width 34 height 6
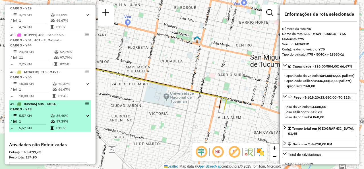
click at [51, 114] on icon at bounding box center [53, 115] width 4 height 3
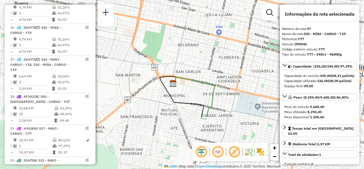
scroll to position [1010, 0]
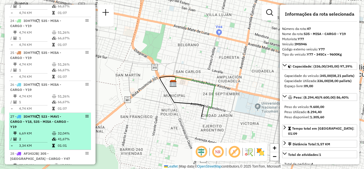
click at [59, 114] on div "27 - IOH770 | 523 - MAVI - CARGO - Y18, 535 - MISA - CARGO - Y19" at bounding box center [40, 121] width 60 height 15
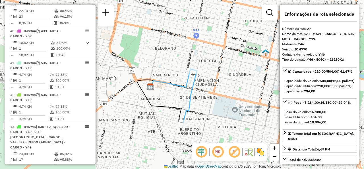
scroll to position [1693, 0]
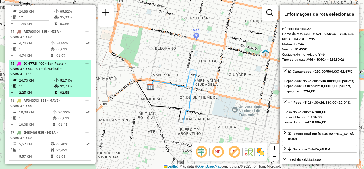
click at [28, 77] on td "24,70 KM" at bounding box center [36, 80] width 35 height 6
